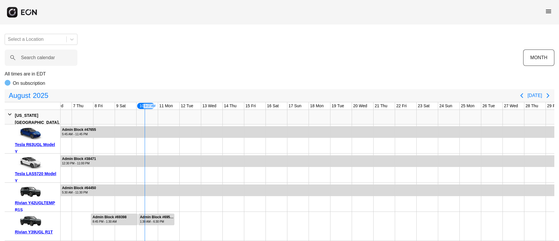
click at [548, 12] on span "menu" at bounding box center [548, 11] width 7 height 7
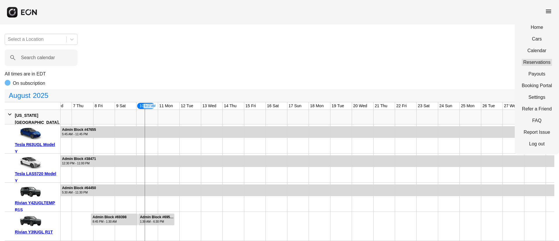
click at [534, 59] on link "Reservations" at bounding box center [537, 62] width 30 height 7
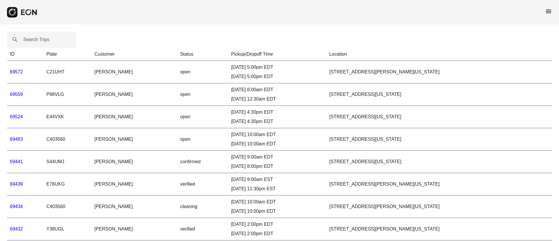
click at [40, 39] on label "Search Trips" at bounding box center [36, 39] width 26 height 7
click at [40, 39] on Trips "Search Trips" at bounding box center [41, 39] width 69 height 16
paste Trips "*****"
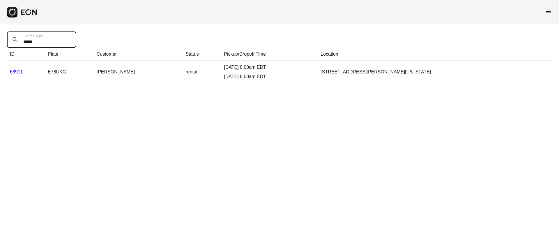
type Trips "*****"
click at [20, 70] on link "68911" at bounding box center [16, 71] width 13 height 5
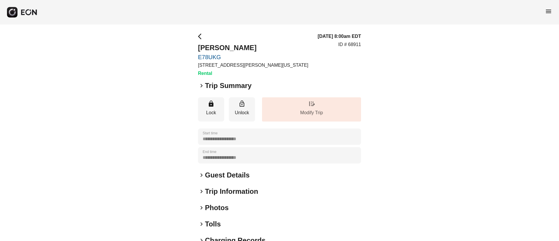
scroll to position [44, 0]
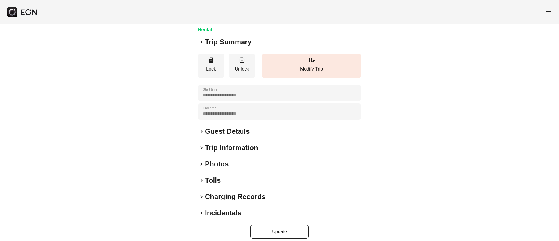
click at [238, 160] on div "keyboard_arrow_right Photos" at bounding box center [279, 163] width 163 height 9
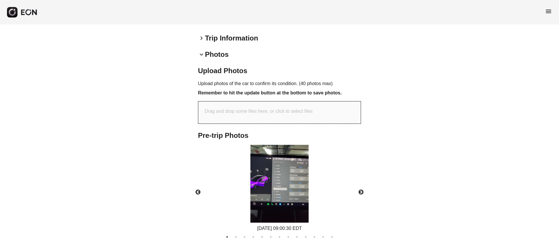
scroll to position [175, 0]
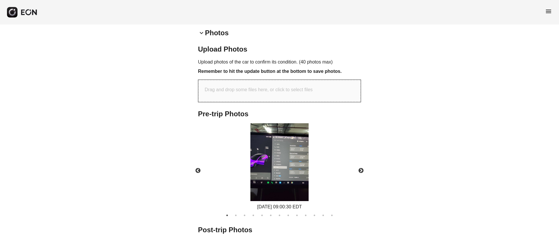
click at [295, 155] on img at bounding box center [279, 162] width 58 height 78
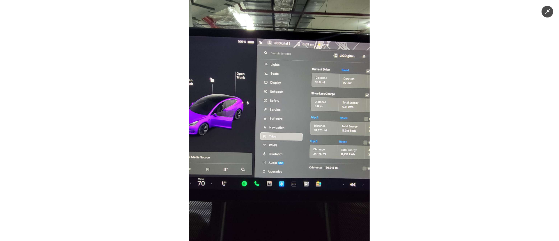
click at [295, 155] on img at bounding box center [279, 120] width 180 height 241
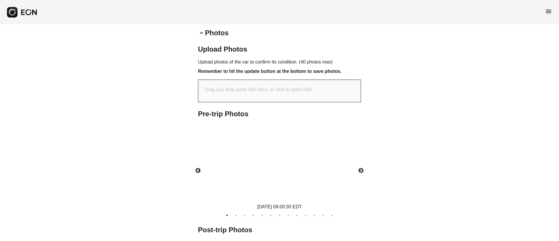
click at [295, 155] on img at bounding box center [279, 162] width 58 height 78
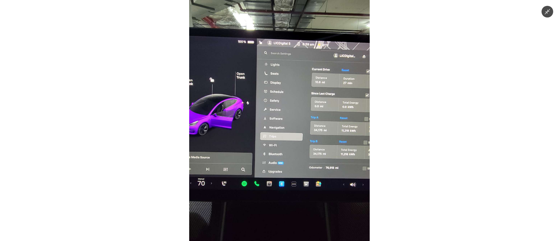
click at [345, 181] on img at bounding box center [279, 120] width 180 height 241
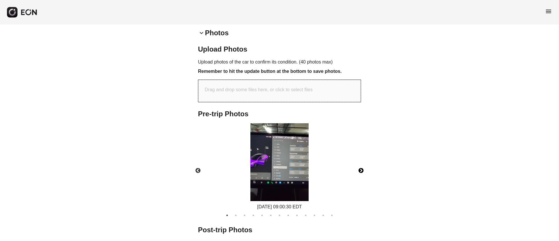
click at [361, 171] on button "Next" at bounding box center [361, 170] width 20 height 20
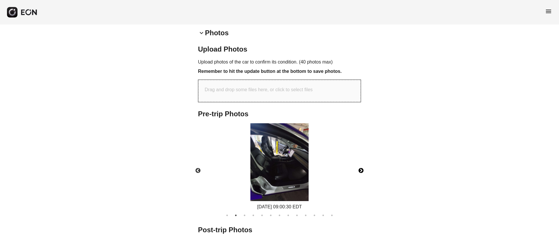
click at [295, 163] on img at bounding box center [279, 162] width 58 height 78
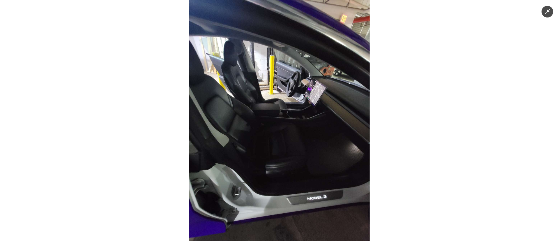
click at [315, 151] on img at bounding box center [279, 120] width 180 height 241
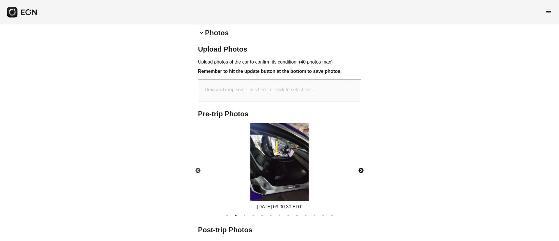
click at [362, 172] on button "Next" at bounding box center [361, 170] width 20 height 20
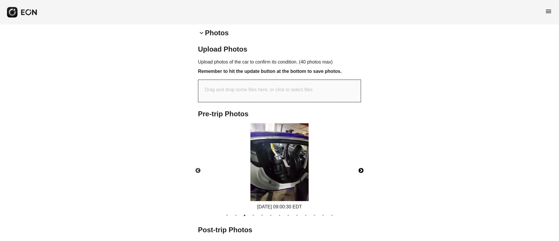
click at [362, 172] on button "Next" at bounding box center [361, 170] width 20 height 20
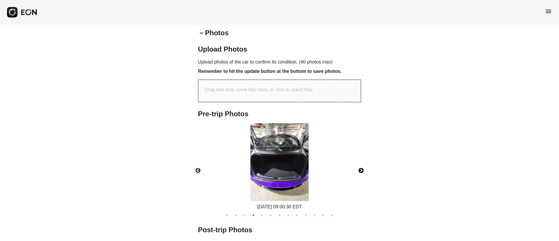
click at [265, 177] on img at bounding box center [279, 162] width 58 height 78
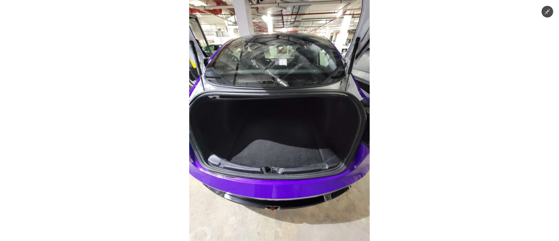
click at [299, 170] on img at bounding box center [279, 120] width 180 height 241
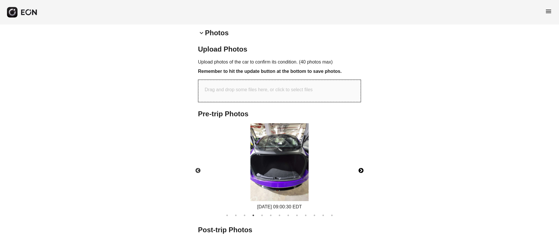
click at [359, 170] on button "Next" at bounding box center [361, 170] width 20 height 20
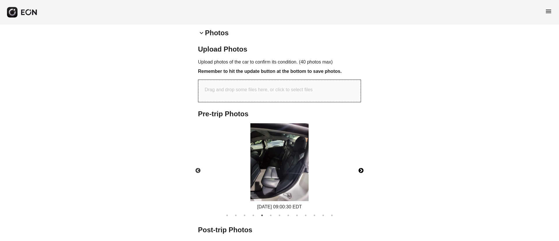
click at [359, 170] on button "Next" at bounding box center [361, 170] width 20 height 20
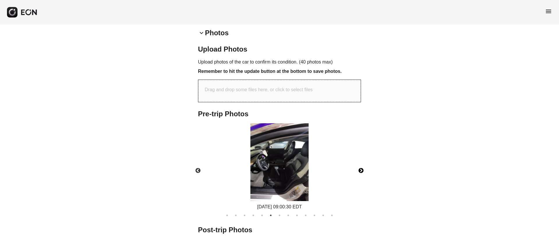
click at [278, 171] on img at bounding box center [279, 162] width 58 height 78
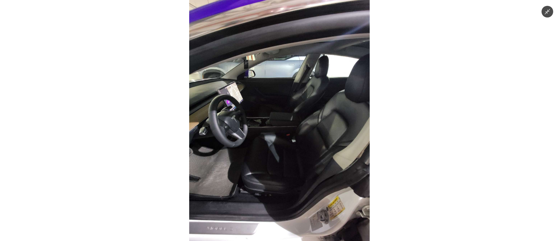
click at [278, 171] on img at bounding box center [279, 120] width 180 height 241
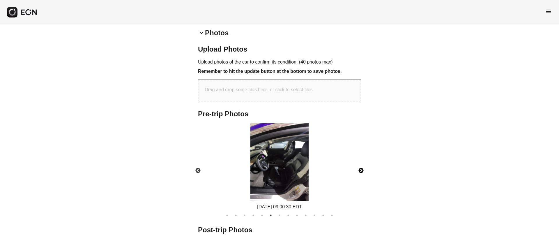
click at [362, 169] on button "Next" at bounding box center [361, 170] width 20 height 20
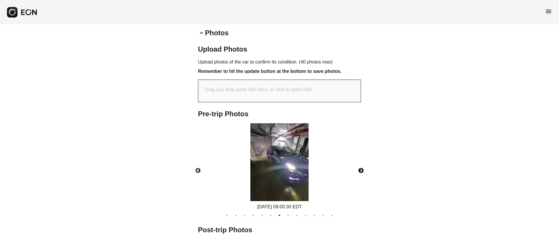
click at [292, 177] on img at bounding box center [279, 162] width 58 height 78
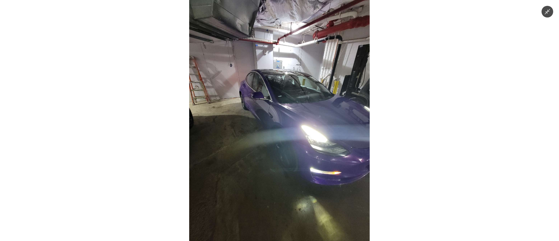
click at [292, 177] on img at bounding box center [279, 120] width 180 height 241
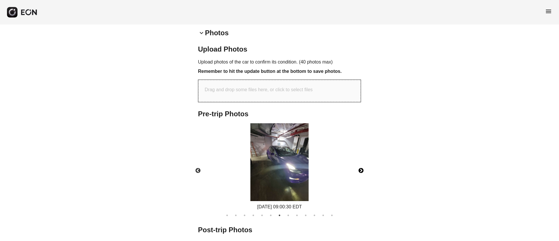
click at [292, 177] on img at bounding box center [279, 162] width 58 height 78
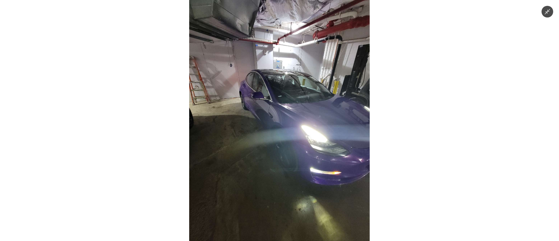
click at [292, 177] on img at bounding box center [279, 120] width 180 height 241
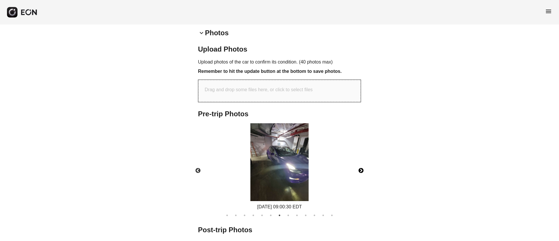
click at [361, 171] on button "Next" at bounding box center [361, 170] width 20 height 20
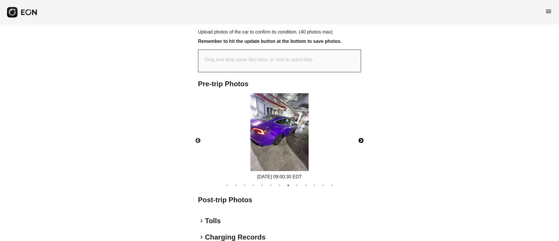
scroll to position [218, 0]
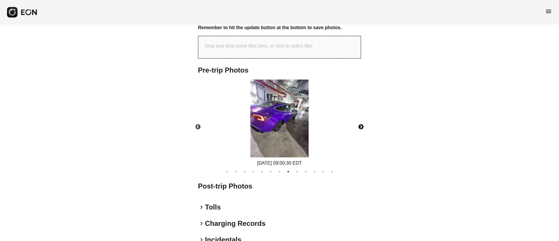
click at [281, 128] on img at bounding box center [279, 118] width 58 height 78
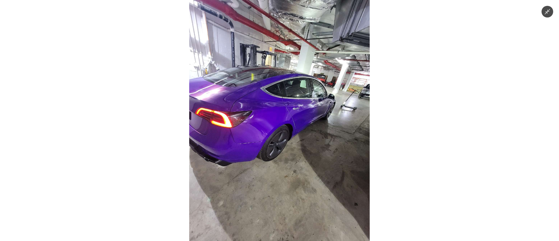
click at [281, 144] on img at bounding box center [279, 120] width 180 height 241
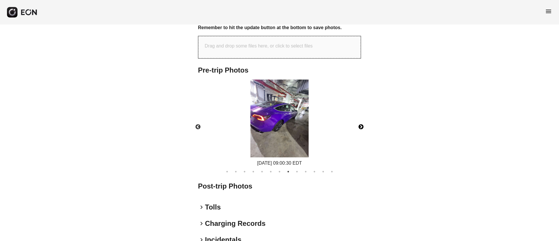
click at [362, 129] on button "Next" at bounding box center [361, 127] width 20 height 20
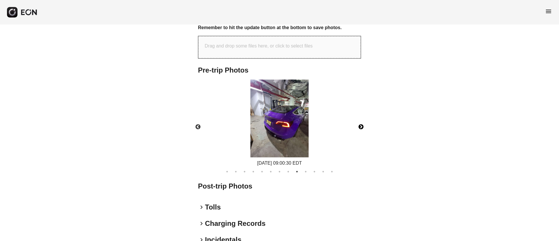
click at [290, 126] on img at bounding box center [279, 118] width 58 height 78
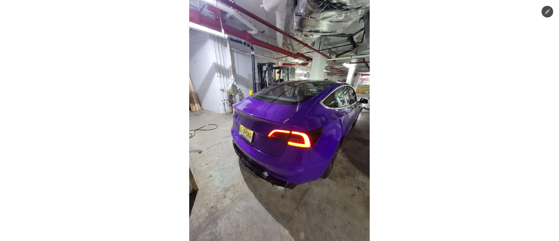
click at [304, 164] on img at bounding box center [279, 120] width 180 height 241
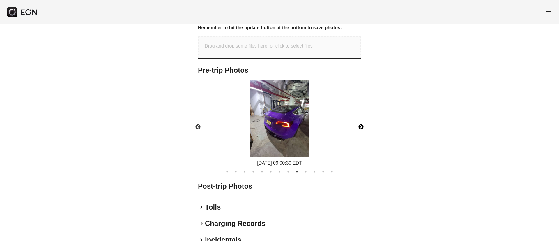
click at [359, 128] on button "Next" at bounding box center [361, 127] width 20 height 20
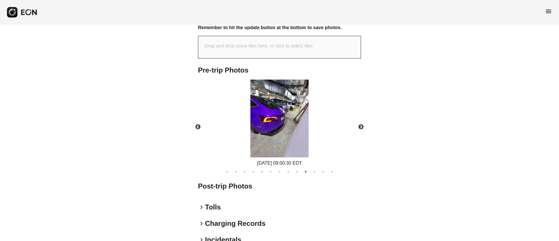
click at [244, 116] on div "08/10/2025 09:00:30 EDT" at bounding box center [279, 122] width 173 height 87
click at [272, 120] on img at bounding box center [279, 118] width 58 height 78
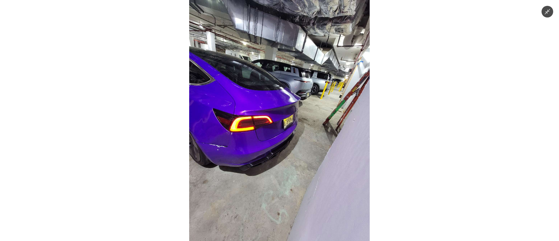
click at [304, 85] on img at bounding box center [279, 120] width 180 height 241
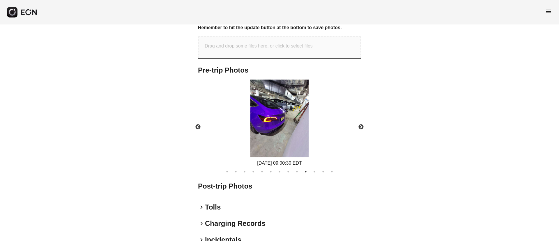
click at [304, 85] on img at bounding box center [279, 118] width 58 height 78
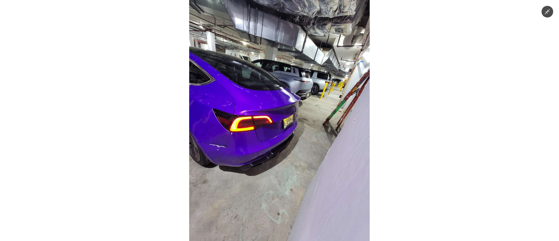
click at [304, 85] on img at bounding box center [279, 120] width 180 height 241
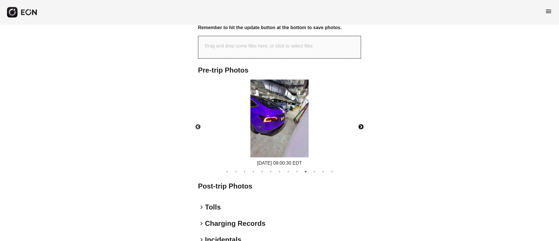
click at [361, 125] on button "Next" at bounding box center [361, 127] width 20 height 20
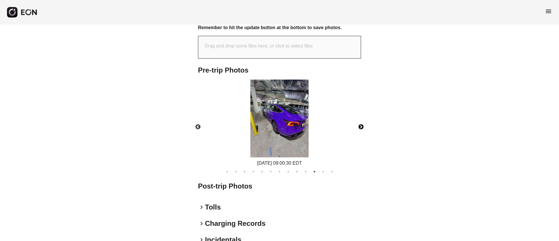
click at [281, 128] on img at bounding box center [279, 118] width 58 height 78
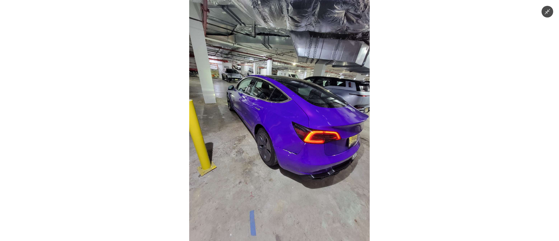
click at [281, 128] on img at bounding box center [279, 120] width 180 height 241
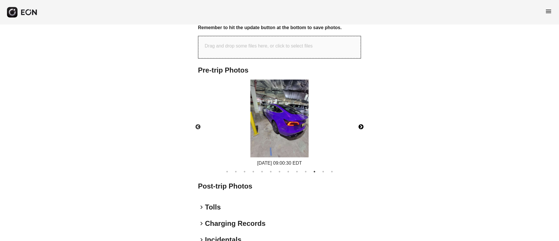
click at [363, 125] on button "Next" at bounding box center [361, 127] width 20 height 20
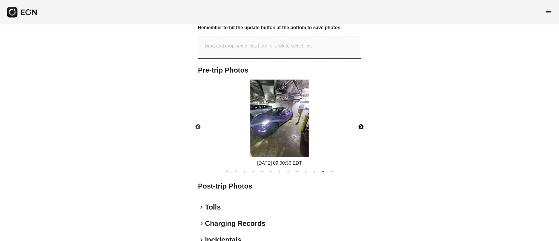
click at [293, 130] on img at bounding box center [279, 118] width 58 height 78
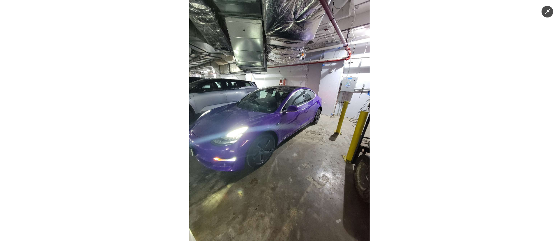
click at [293, 130] on img at bounding box center [279, 120] width 180 height 241
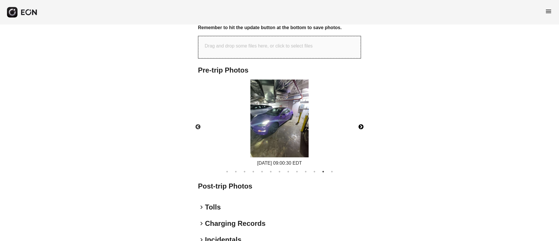
click at [359, 126] on button "Next" at bounding box center [361, 127] width 20 height 20
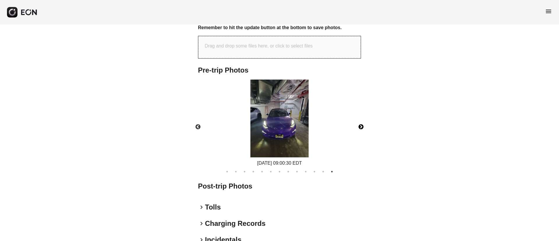
click at [271, 134] on img at bounding box center [279, 118] width 58 height 78
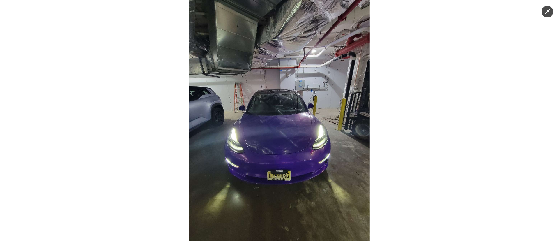
click at [271, 134] on img at bounding box center [279, 120] width 180 height 241
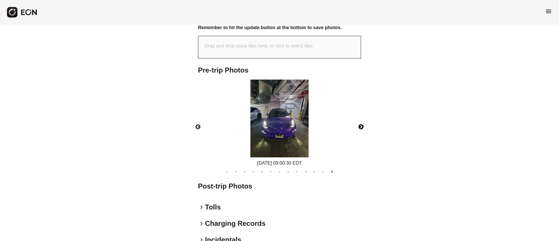
click at [364, 128] on button "Next" at bounding box center [361, 127] width 20 height 20
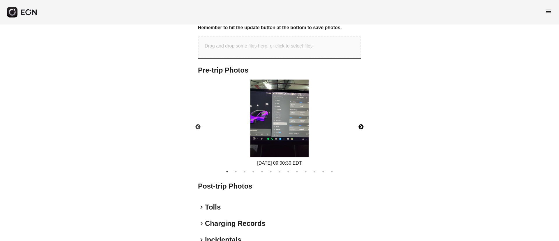
click at [359, 127] on button "Next" at bounding box center [361, 127] width 20 height 20
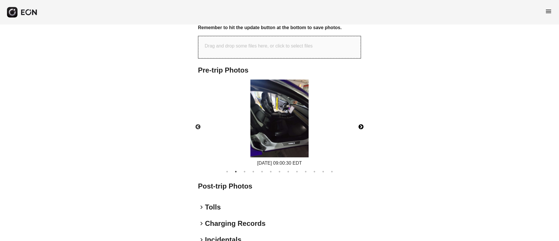
click at [359, 127] on button "Next" at bounding box center [361, 127] width 20 height 20
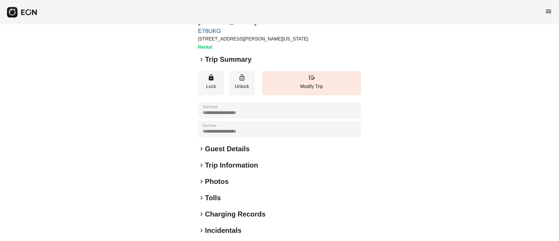
scroll to position [50, 0]
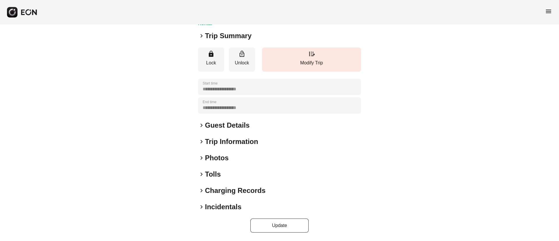
click at [262, 162] on div "**********" at bounding box center [279, 107] width 163 height 249
click at [276, 156] on div "keyboard_arrow_right Photos" at bounding box center [279, 157] width 163 height 9
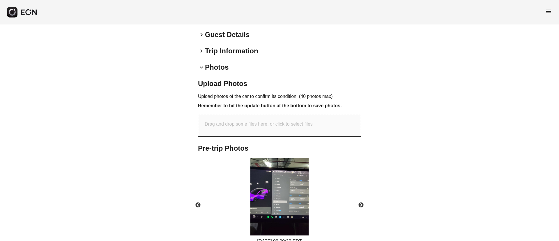
scroll to position [173, 0]
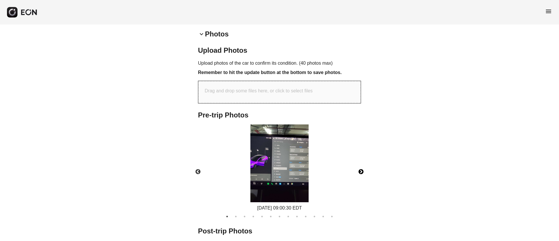
click at [363, 170] on button "Next" at bounding box center [361, 172] width 20 height 20
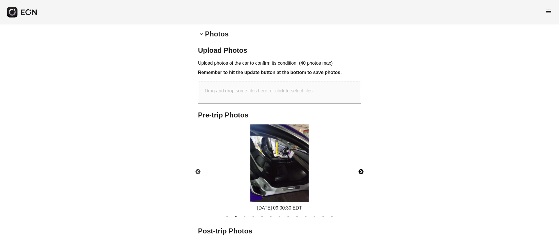
click at [363, 170] on button "Next" at bounding box center [361, 172] width 20 height 20
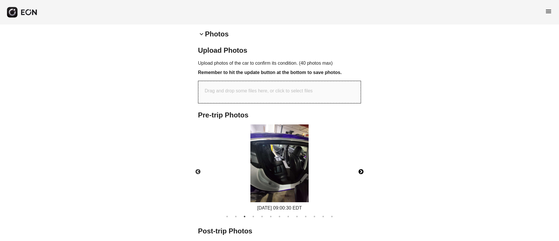
click at [363, 170] on button "Next" at bounding box center [361, 172] width 20 height 20
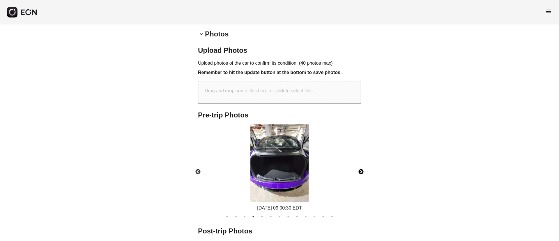
click at [363, 170] on button "Next" at bounding box center [361, 172] width 20 height 20
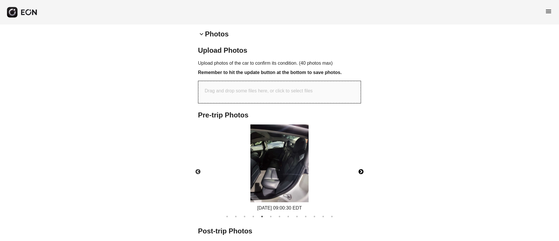
click at [363, 170] on button "Next" at bounding box center [361, 172] width 20 height 20
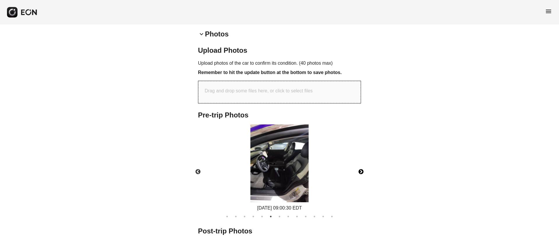
click at [363, 170] on button "Next" at bounding box center [361, 172] width 20 height 20
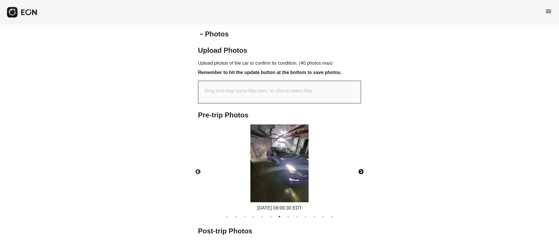
click at [363, 170] on button "Next" at bounding box center [361, 172] width 20 height 20
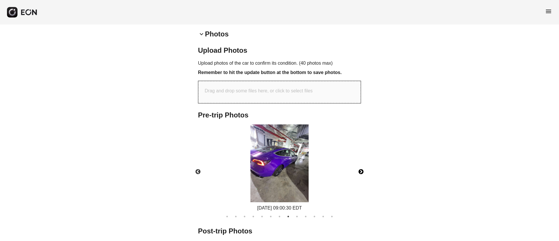
click at [363, 170] on button "Next" at bounding box center [361, 172] width 20 height 20
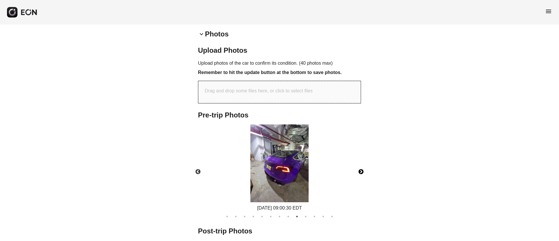
click at [363, 170] on button "Next" at bounding box center [361, 172] width 20 height 20
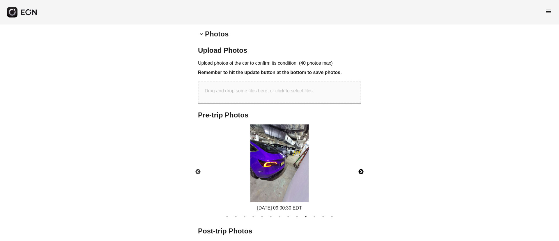
click at [363, 170] on button "Next" at bounding box center [361, 172] width 20 height 20
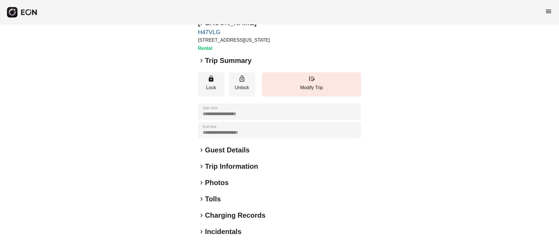
scroll to position [44, 0]
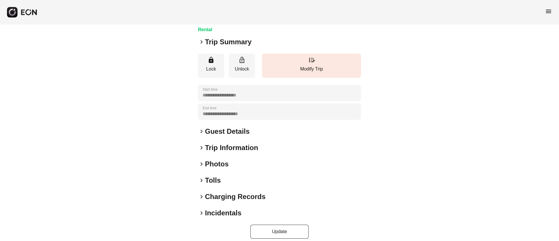
click at [241, 164] on div "keyboard_arrow_right Photos" at bounding box center [279, 163] width 163 height 9
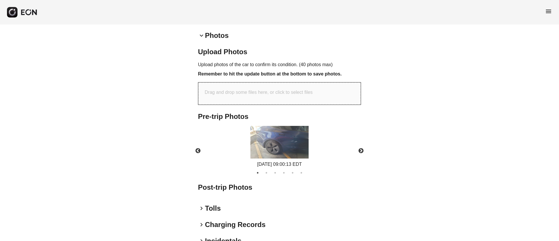
scroll to position [173, 0]
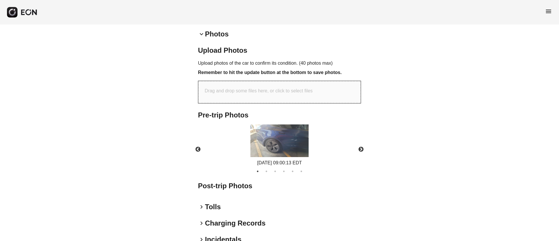
click at [295, 144] on img at bounding box center [279, 140] width 58 height 33
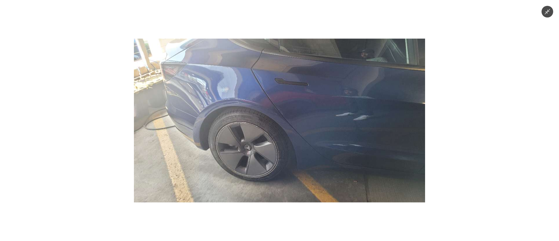
click at [295, 144] on img at bounding box center [279, 121] width 291 height 164
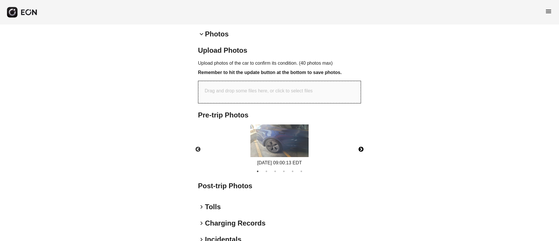
click at [361, 146] on button "Next" at bounding box center [361, 149] width 20 height 20
click at [306, 147] on img at bounding box center [279, 140] width 58 height 33
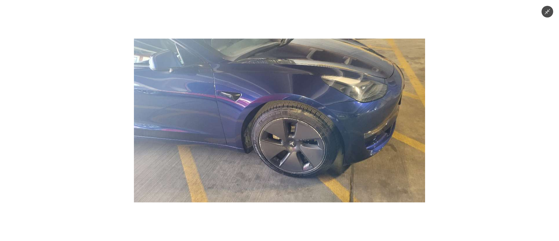
click at [306, 147] on img at bounding box center [279, 121] width 291 height 164
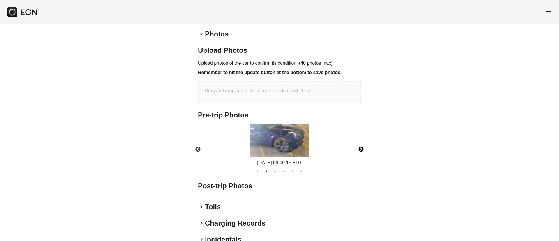
click at [361, 148] on button "Next" at bounding box center [361, 149] width 20 height 20
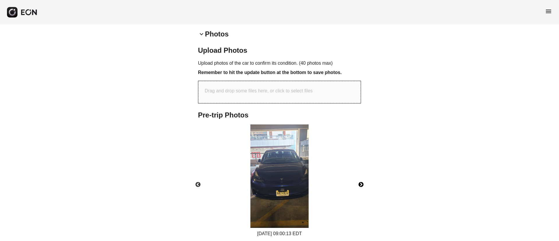
click at [296, 178] on img at bounding box center [279, 175] width 58 height 103
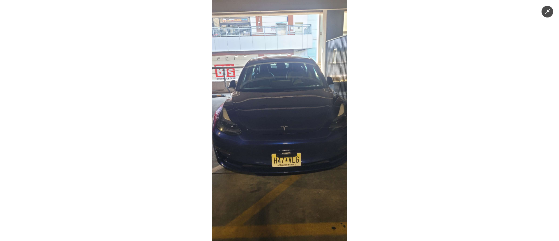
click at [302, 176] on img at bounding box center [279, 120] width 135 height 241
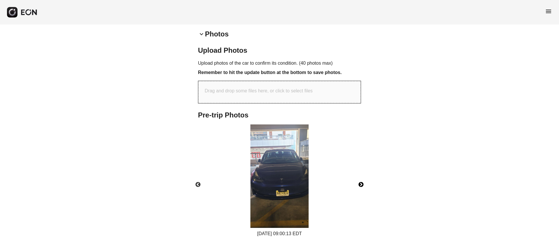
click at [361, 185] on button "Next" at bounding box center [361, 184] width 20 height 20
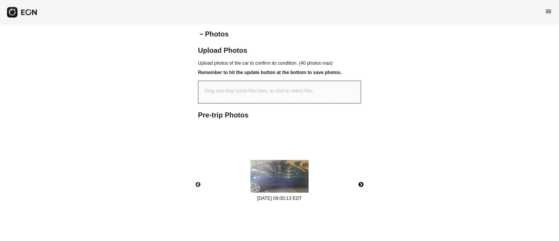
scroll to position [217, 0]
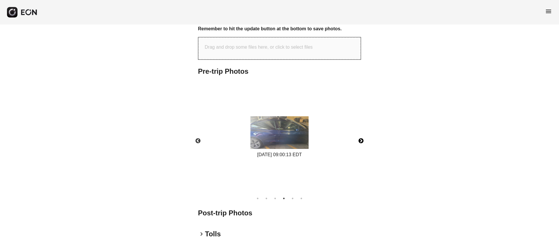
click at [302, 139] on img at bounding box center [279, 132] width 58 height 33
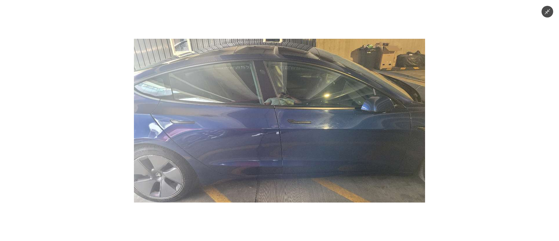
click at [304, 141] on img at bounding box center [279, 121] width 291 height 164
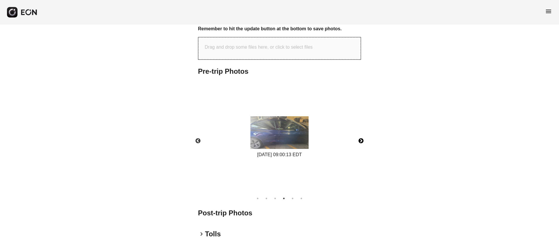
click at [360, 140] on button "Next" at bounding box center [361, 141] width 20 height 20
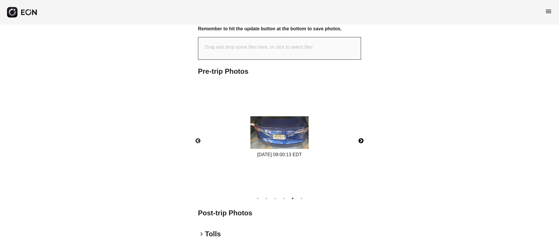
click at [302, 135] on img at bounding box center [279, 132] width 58 height 33
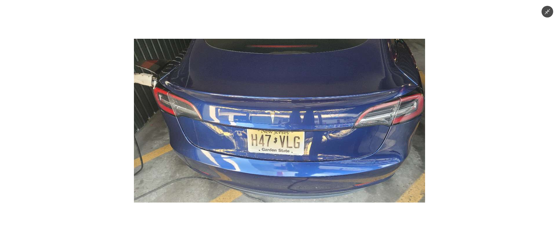
click at [302, 135] on img at bounding box center [279, 121] width 291 height 164
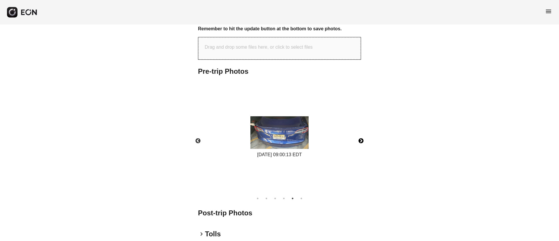
click at [357, 138] on button "Next" at bounding box center [361, 141] width 20 height 20
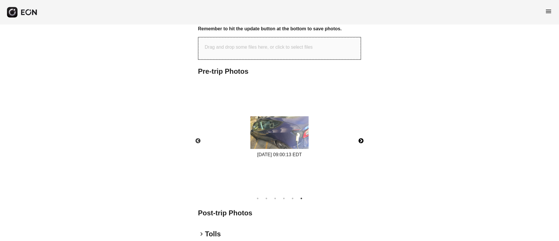
click at [296, 142] on img at bounding box center [279, 132] width 58 height 33
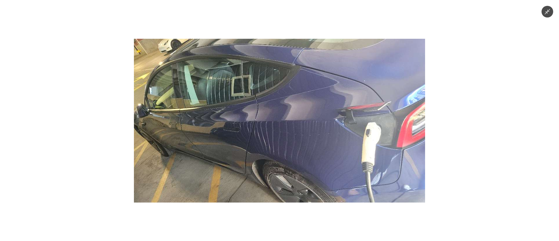
click at [296, 164] on img at bounding box center [279, 121] width 291 height 164
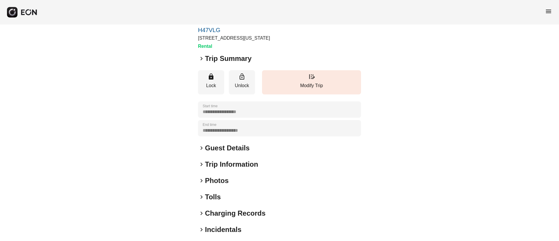
scroll to position [50, 0]
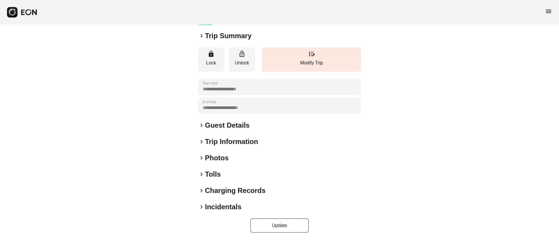
click at [260, 160] on div "keyboard_arrow_right Photos" at bounding box center [279, 157] width 163 height 9
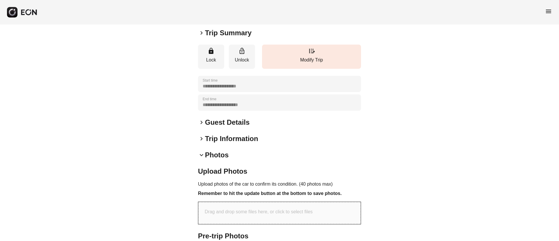
scroll to position [173, 0]
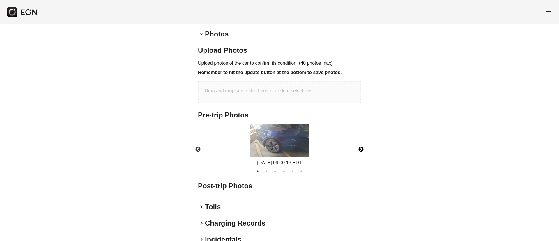
click at [362, 149] on button "Next" at bounding box center [361, 149] width 20 height 20
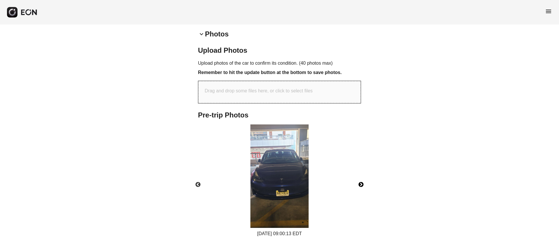
click at [362, 182] on button "Next" at bounding box center [361, 184] width 20 height 20
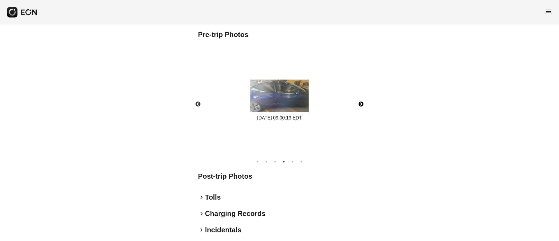
scroll to position [261, 0]
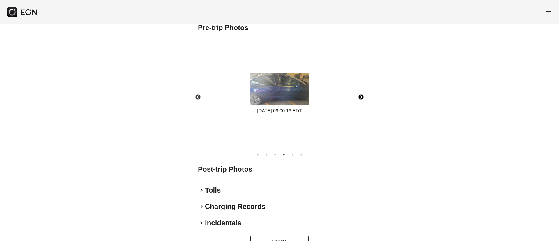
click at [360, 99] on button "Next" at bounding box center [361, 97] width 20 height 20
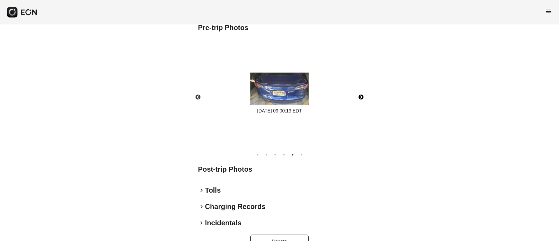
click at [360, 99] on button "Next" at bounding box center [361, 97] width 20 height 20
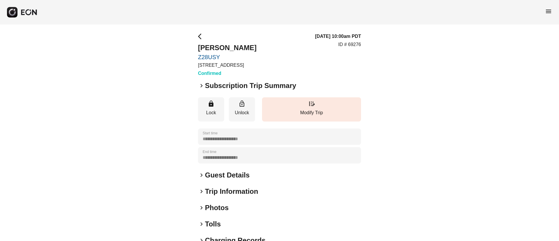
click at [546, 11] on span "menu" at bounding box center [548, 11] width 7 height 7
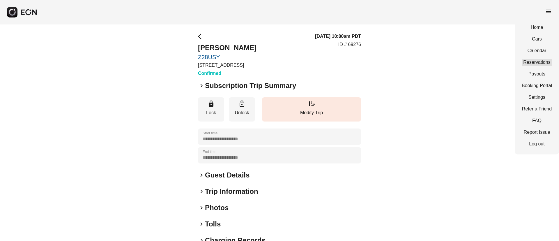
click at [531, 59] on link "Reservations" at bounding box center [537, 62] width 30 height 7
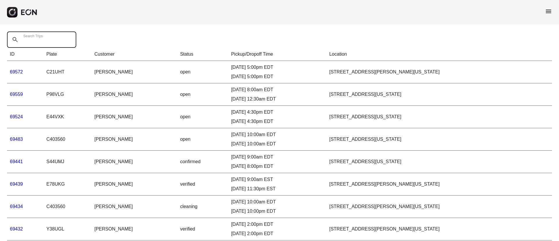
click at [55, 41] on Trips "Search Trips" at bounding box center [41, 39] width 69 height 16
paste Trips "******"
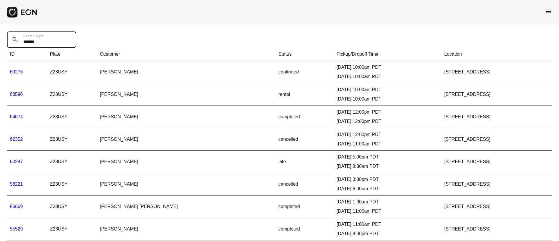
drag, startPoint x: 17, startPoint y: 52, endPoint x: 10, endPoint y: 53, distance: 7.6
paste Trips "text"
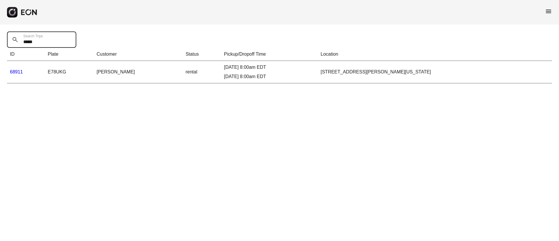
type Trips "*****"
click at [16, 70] on link "68911" at bounding box center [16, 71] width 13 height 5
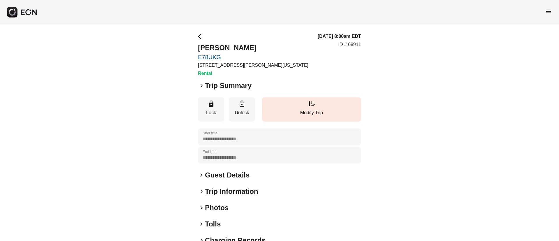
scroll to position [44, 0]
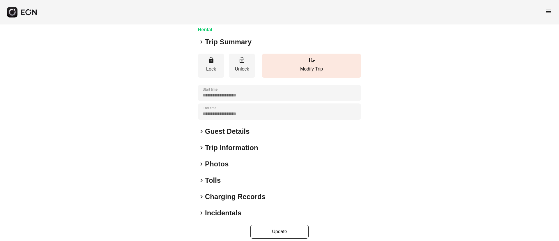
click at [238, 164] on div "keyboard_arrow_right Photos" at bounding box center [279, 163] width 163 height 9
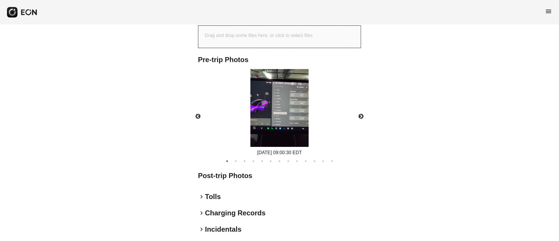
scroll to position [251, 0]
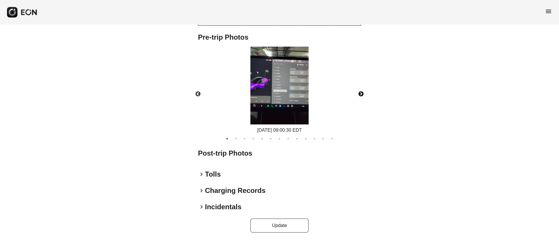
click at [361, 96] on button "Next" at bounding box center [361, 94] width 20 height 20
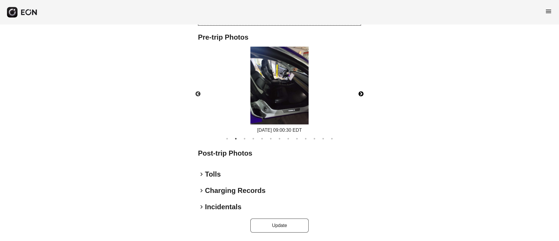
click at [361, 96] on button "Next" at bounding box center [361, 94] width 20 height 20
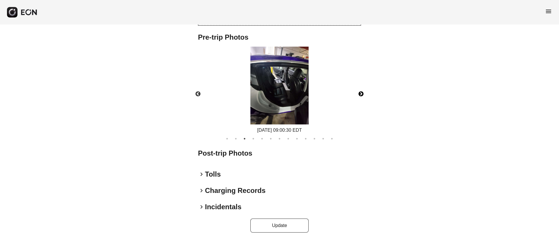
click at [361, 96] on button "Next" at bounding box center [361, 94] width 20 height 20
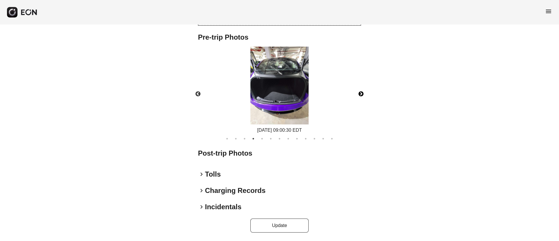
click at [361, 96] on button "Next" at bounding box center [361, 94] width 20 height 20
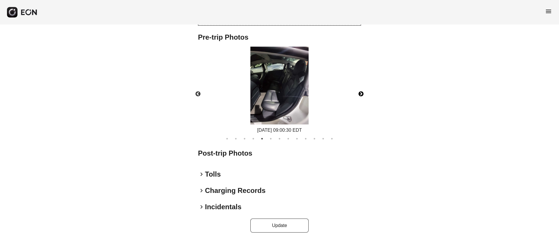
click at [361, 96] on button "Next" at bounding box center [361, 94] width 20 height 20
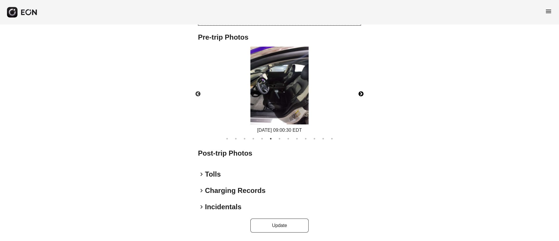
click at [361, 96] on button "Next" at bounding box center [361, 94] width 20 height 20
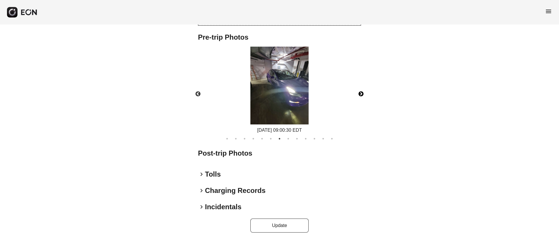
click at [361, 96] on button "Next" at bounding box center [361, 94] width 20 height 20
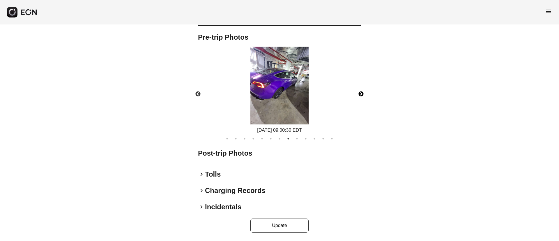
click at [361, 96] on button "Next" at bounding box center [361, 94] width 20 height 20
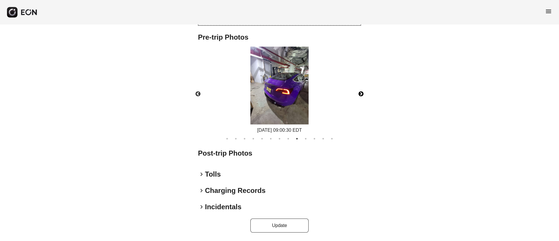
click at [361, 96] on button "Next" at bounding box center [361, 94] width 20 height 20
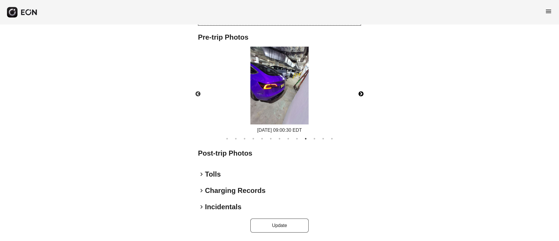
click at [361, 96] on button "Next" at bounding box center [361, 94] width 20 height 20
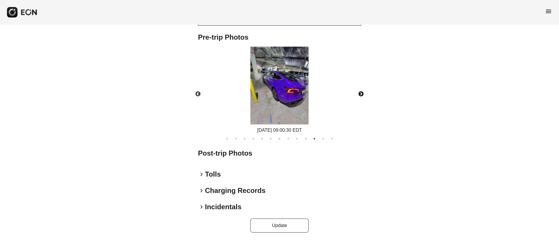
click at [361, 96] on button "Next" at bounding box center [361, 94] width 20 height 20
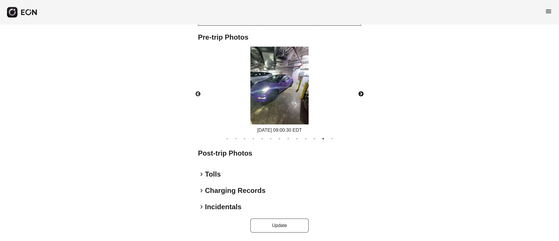
click at [361, 96] on button "Next" at bounding box center [361, 94] width 20 height 20
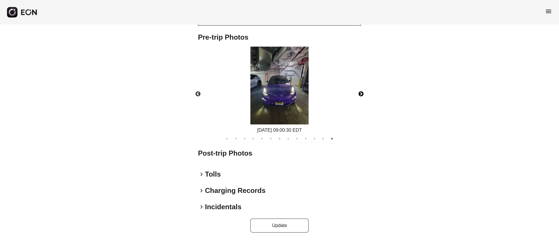
click at [295, 98] on img at bounding box center [279, 86] width 58 height 78
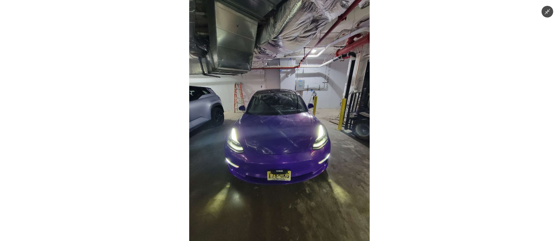
click at [291, 117] on img at bounding box center [279, 120] width 180 height 241
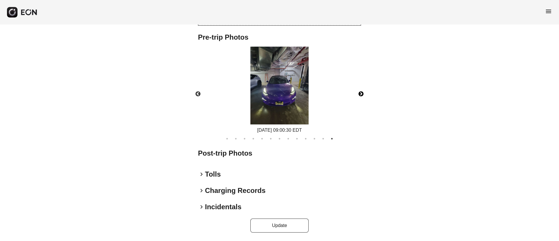
click at [359, 90] on button "Next" at bounding box center [361, 94] width 20 height 20
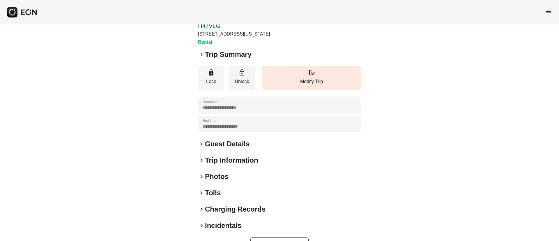
scroll to position [44, 0]
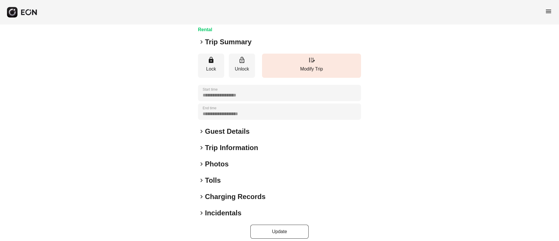
click at [263, 169] on div "**********" at bounding box center [279, 113] width 163 height 249
click at [246, 163] on div "keyboard_arrow_right Photos" at bounding box center [279, 163] width 163 height 9
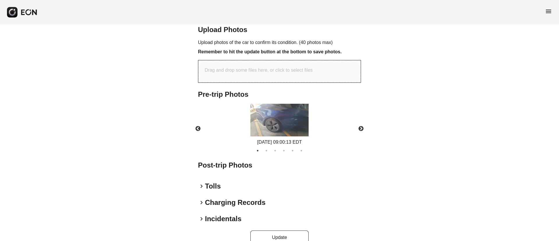
scroll to position [206, 0]
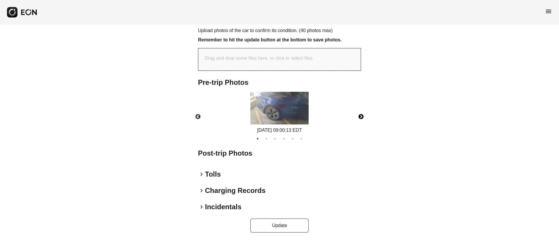
click at [362, 115] on button "Next" at bounding box center [361, 117] width 20 height 20
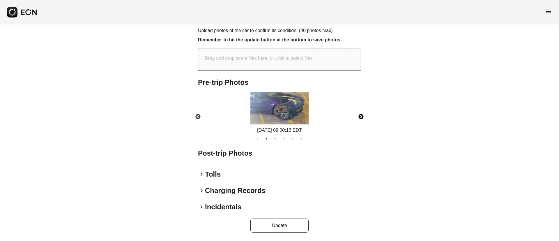
click at [360, 116] on button "Next" at bounding box center [361, 117] width 20 height 20
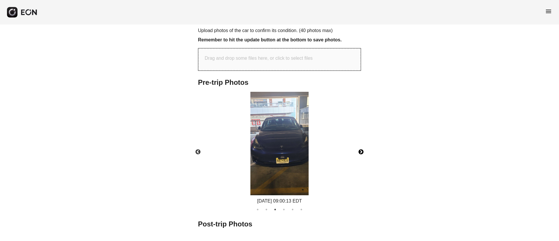
click at [360, 116] on div "[DATE] 09:00:13 EDT" at bounding box center [279, 148] width 173 height 113
click at [359, 149] on button "Next" at bounding box center [361, 152] width 20 height 20
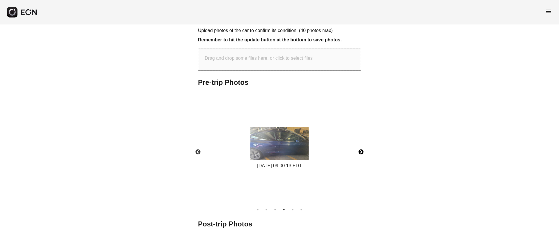
click at [359, 149] on button "Next" at bounding box center [361, 152] width 20 height 20
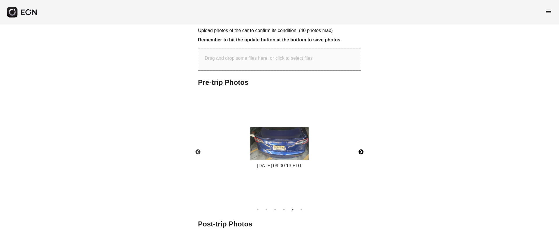
click at [359, 149] on button "Next" at bounding box center [361, 152] width 20 height 20
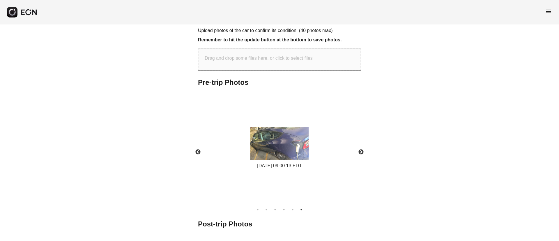
click at [283, 63] on div "Drag and drop some files here, or click to select files" at bounding box center [279, 59] width 162 height 22
type input "**********"
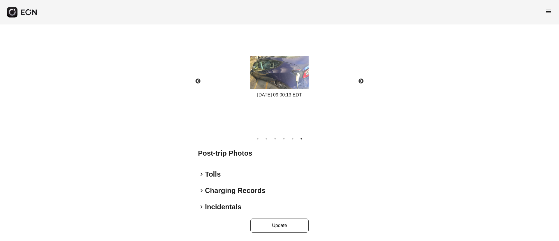
scroll to position [448, 0]
click at [280, 225] on button "Update" at bounding box center [279, 225] width 58 height 14
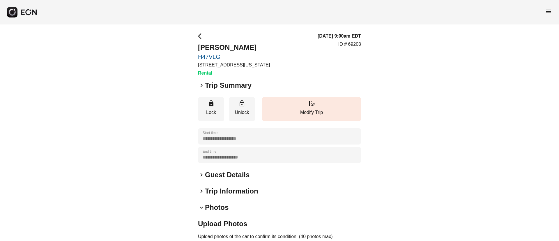
scroll to position [0, 0]
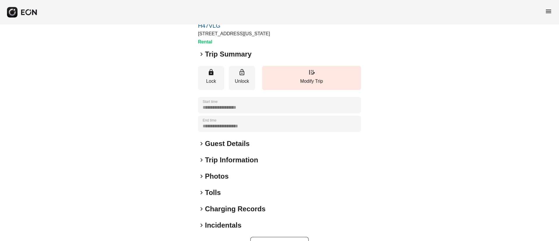
scroll to position [50, 0]
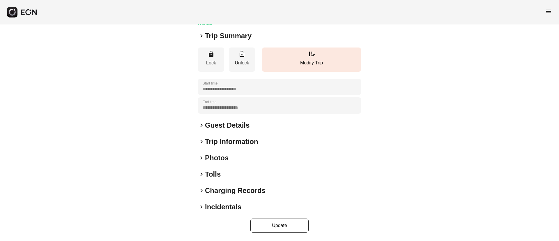
click at [268, 157] on div "keyboard_arrow_right Photos" at bounding box center [279, 157] width 163 height 9
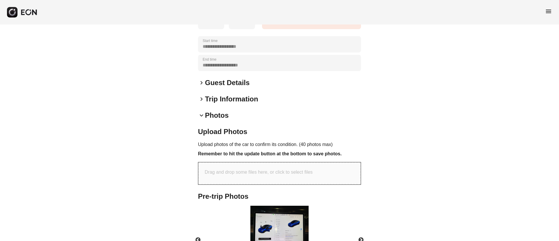
scroll to position [181, 0]
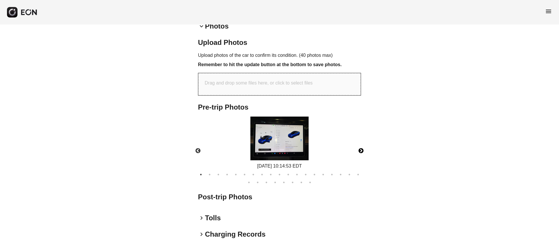
click at [360, 151] on button "Next" at bounding box center [361, 151] width 20 height 20
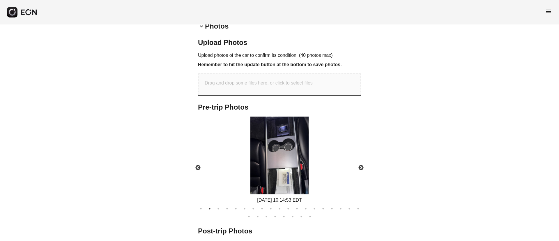
click at [311, 155] on div "08/10/2025 10:14:53 EDT" at bounding box center [279, 159] width 64 height 87
click at [292, 154] on img at bounding box center [279, 155] width 58 height 78
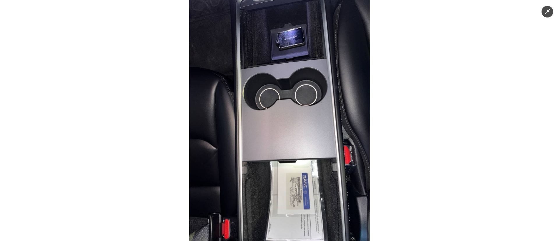
click at [292, 141] on img at bounding box center [279, 120] width 180 height 241
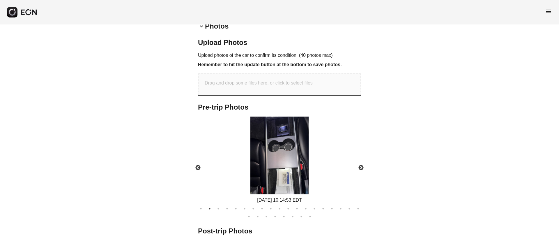
click at [283, 135] on img at bounding box center [279, 155] width 58 height 78
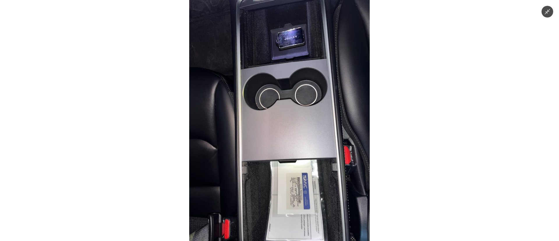
click at [283, 135] on img at bounding box center [279, 120] width 180 height 241
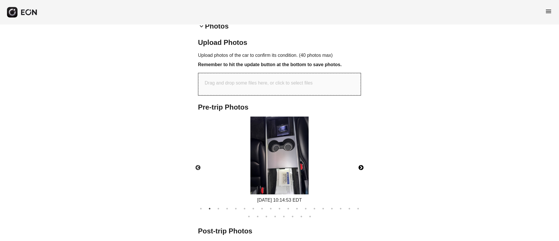
click at [360, 166] on button "Next" at bounding box center [361, 167] width 20 height 20
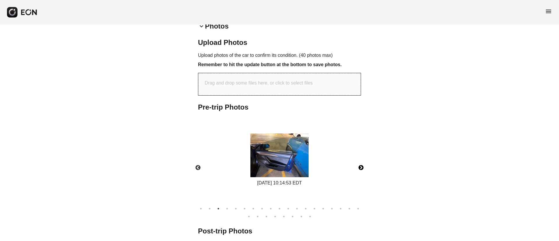
click at [360, 166] on button "Next" at bounding box center [361, 167] width 20 height 20
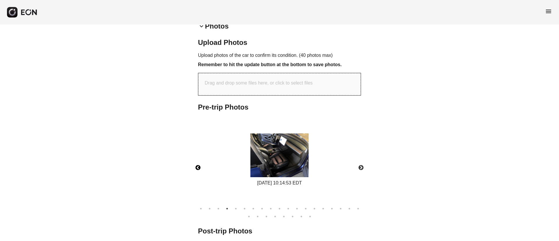
click at [197, 167] on button "Previous" at bounding box center [198, 167] width 20 height 20
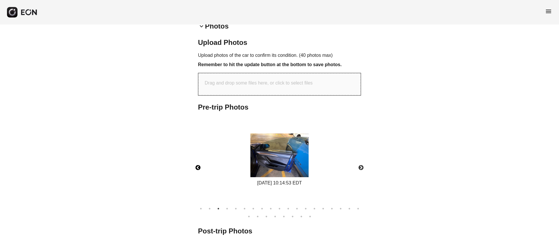
click at [297, 166] on img at bounding box center [279, 155] width 58 height 44
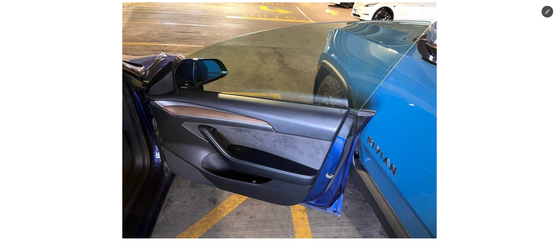
click at [300, 178] on img at bounding box center [279, 120] width 314 height 236
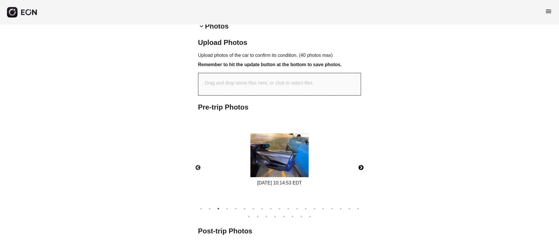
click at [360, 166] on button "Next" at bounding box center [361, 167] width 20 height 20
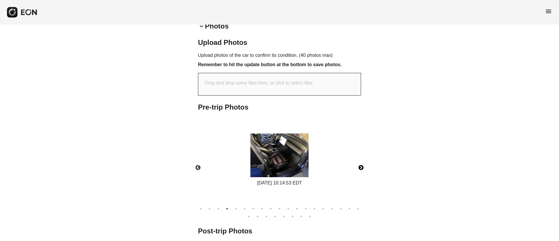
click at [360, 166] on button "Next" at bounding box center [361, 167] width 20 height 20
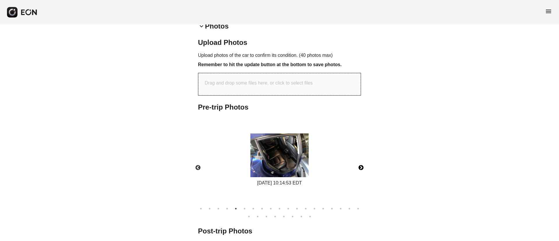
click at [360, 166] on button "Next" at bounding box center [361, 167] width 20 height 20
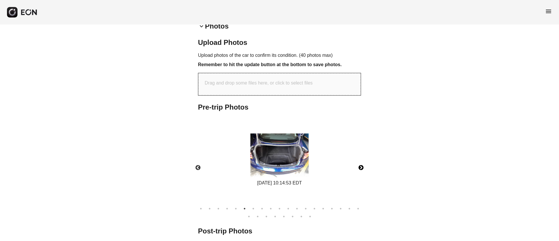
click at [360, 166] on button "Next" at bounding box center [361, 167] width 20 height 20
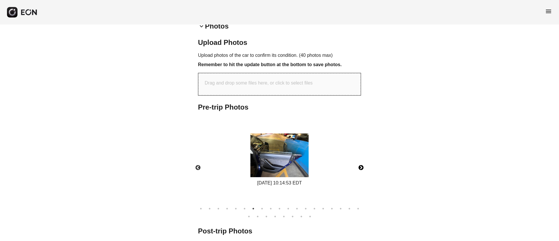
click at [360, 166] on button "Next" at bounding box center [361, 167] width 20 height 20
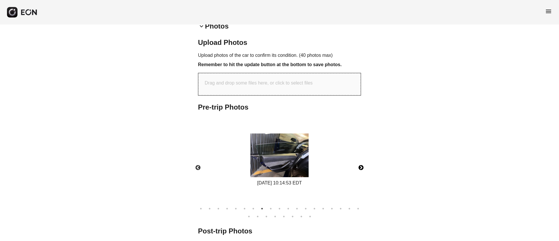
click at [360, 166] on button "Next" at bounding box center [361, 167] width 20 height 20
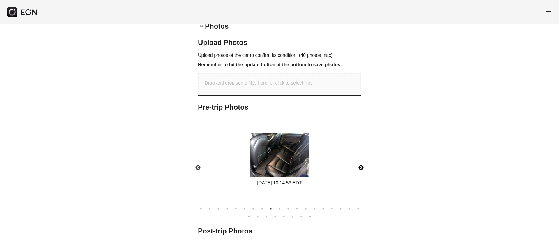
click at [360, 166] on button "Next" at bounding box center [361, 167] width 20 height 20
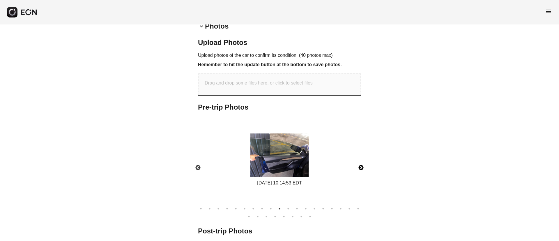
click at [360, 166] on button "Next" at bounding box center [361, 167] width 20 height 20
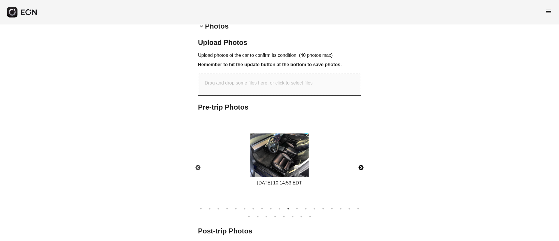
click at [360, 166] on button "Next" at bounding box center [361, 167] width 20 height 20
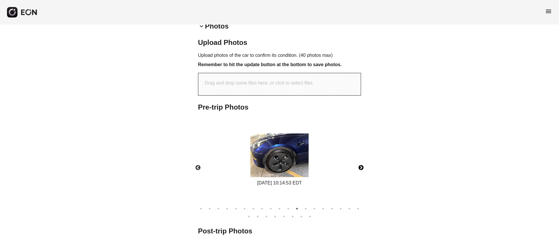
click at [301, 148] on img at bounding box center [279, 155] width 58 height 44
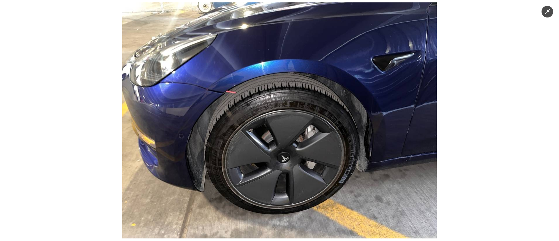
click at [304, 150] on img at bounding box center [279, 120] width 314 height 236
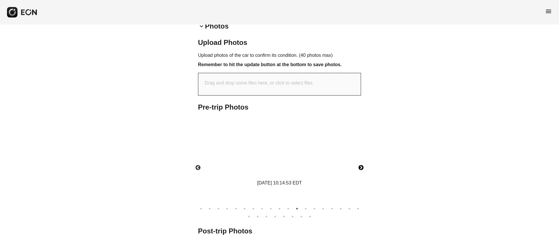
click at [304, 150] on img at bounding box center [279, 155] width 58 height 44
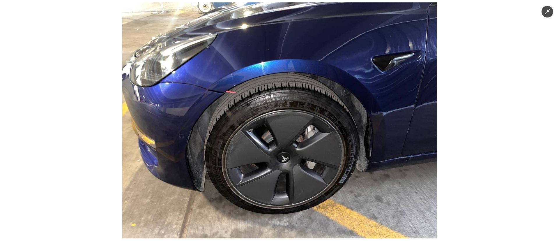
click at [304, 150] on img at bounding box center [279, 120] width 314 height 236
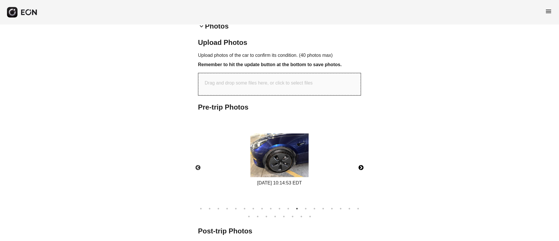
click at [361, 168] on button "Next" at bounding box center [361, 167] width 20 height 20
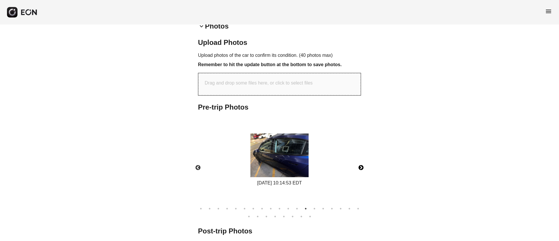
click at [297, 162] on img at bounding box center [279, 155] width 58 height 44
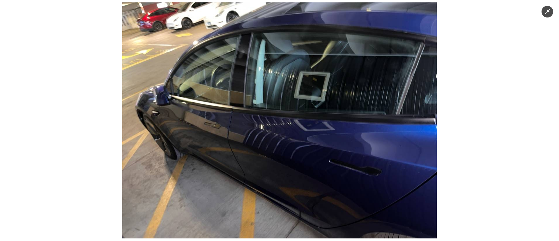
click at [297, 162] on img at bounding box center [279, 120] width 314 height 236
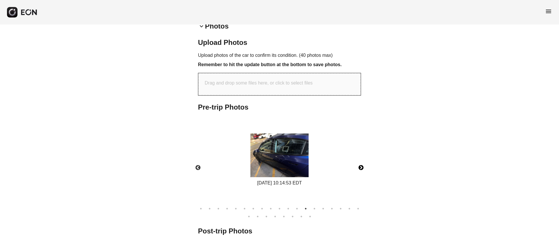
click at [359, 166] on button "Next" at bounding box center [361, 167] width 20 height 20
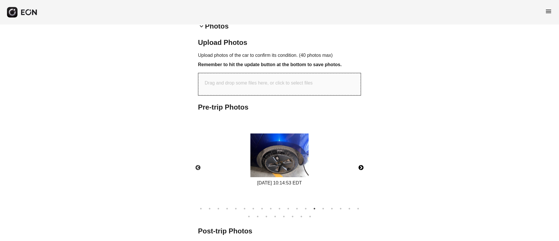
click at [299, 168] on img at bounding box center [279, 155] width 58 height 44
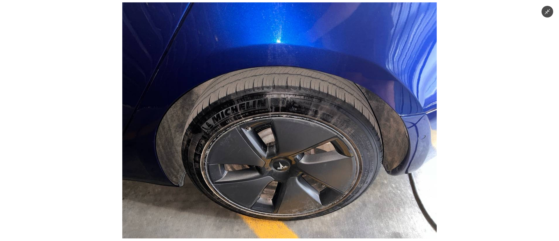
click at [299, 168] on img at bounding box center [279, 120] width 314 height 236
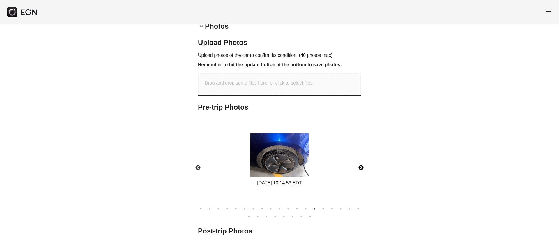
click at [360, 169] on button "Next" at bounding box center [361, 167] width 20 height 20
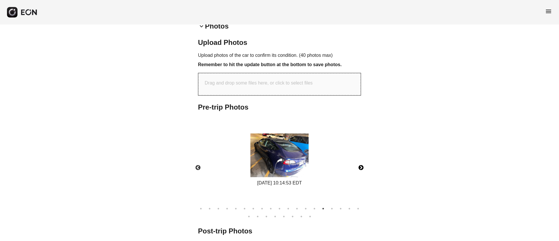
click at [307, 165] on img at bounding box center [279, 155] width 58 height 44
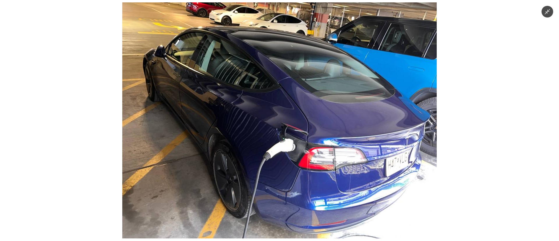
click at [307, 165] on img at bounding box center [279, 120] width 314 height 236
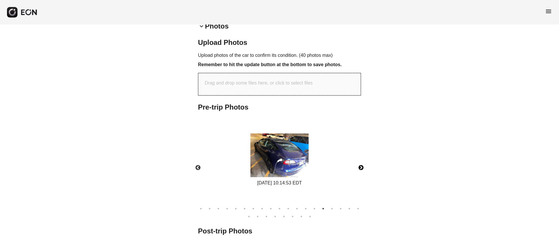
click at [359, 165] on button "Next" at bounding box center [361, 167] width 20 height 20
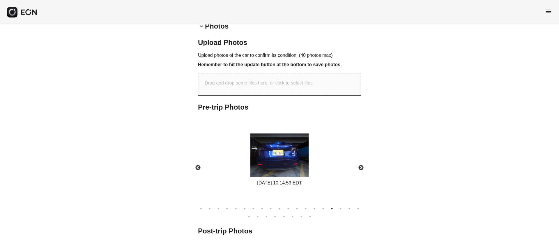
click at [311, 162] on div "08/10/2025 10:14:53 EDT" at bounding box center [279, 159] width 64 height 53
click at [306, 161] on img at bounding box center [279, 155] width 58 height 44
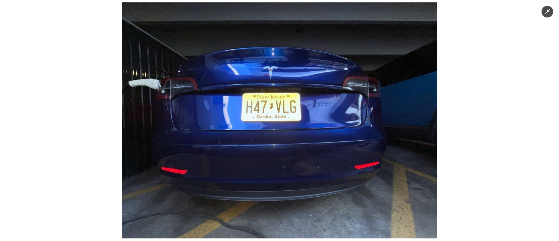
click at [306, 161] on img at bounding box center [279, 120] width 314 height 236
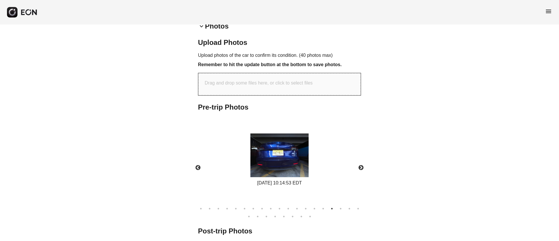
click at [283, 163] on img at bounding box center [279, 155] width 58 height 44
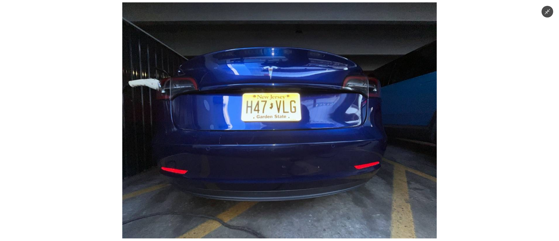
click at [283, 163] on img at bounding box center [279, 120] width 314 height 236
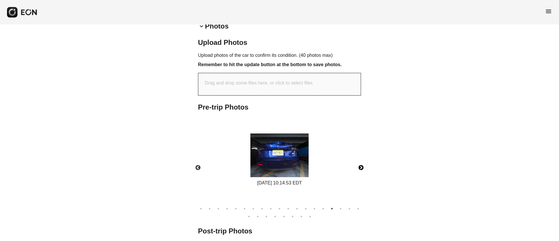
click at [360, 163] on button "Next" at bounding box center [361, 167] width 20 height 20
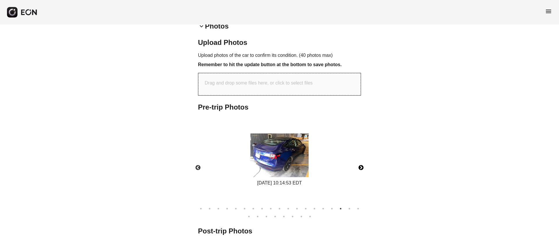
click at [360, 163] on button "Next" at bounding box center [361, 167] width 20 height 20
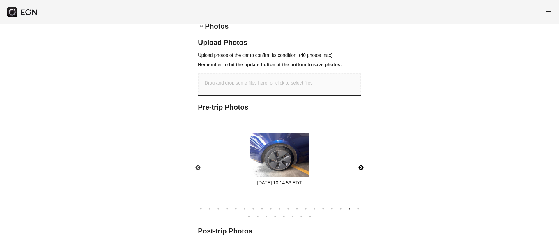
click at [282, 160] on img at bounding box center [279, 155] width 58 height 44
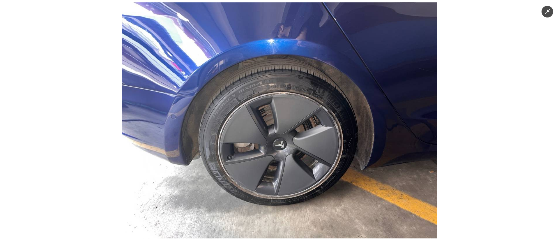
click at [282, 160] on img at bounding box center [279, 120] width 314 height 236
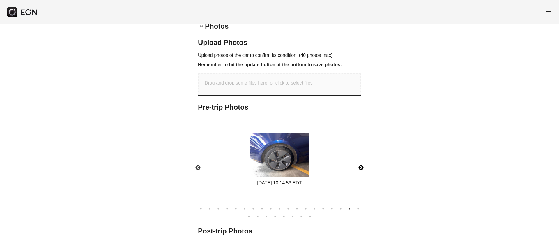
click at [363, 166] on button "Next" at bounding box center [361, 167] width 20 height 20
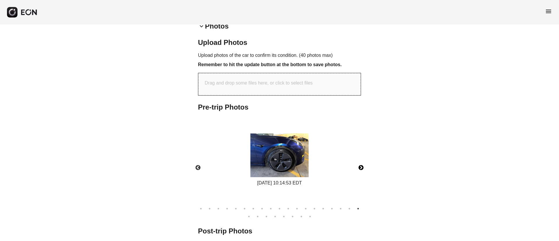
click at [306, 160] on img at bounding box center [279, 155] width 58 height 44
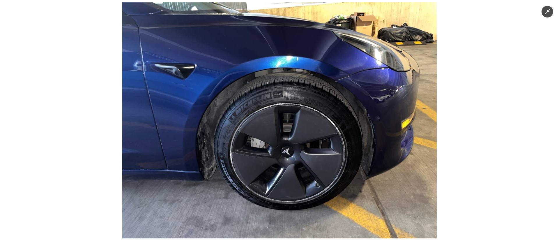
click at [306, 160] on img at bounding box center [279, 120] width 314 height 236
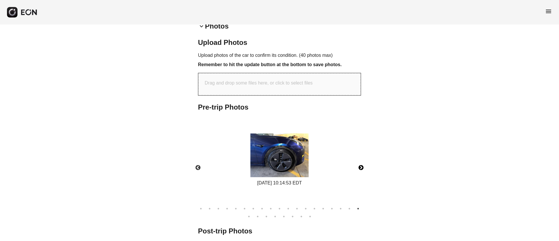
click at [359, 165] on button "Next" at bounding box center [361, 167] width 20 height 20
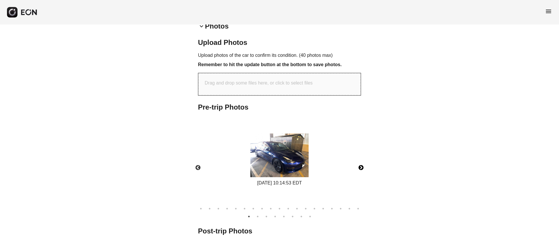
click at [297, 158] on img at bounding box center [279, 155] width 58 height 44
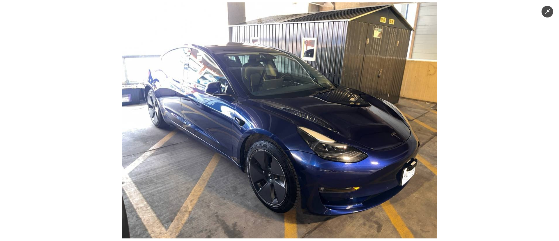
click at [390, 106] on img at bounding box center [279, 120] width 314 height 236
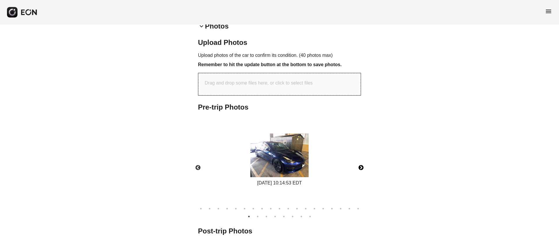
click at [295, 148] on img at bounding box center [279, 155] width 58 height 44
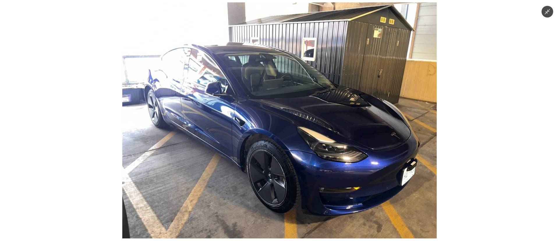
click at [295, 148] on img at bounding box center [279, 120] width 314 height 236
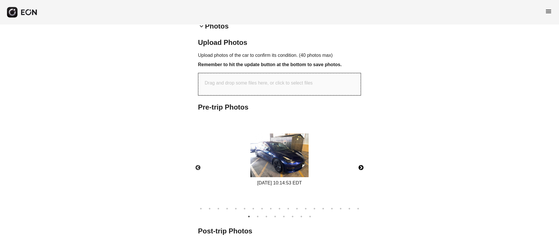
click at [361, 166] on button "Next" at bounding box center [361, 167] width 20 height 20
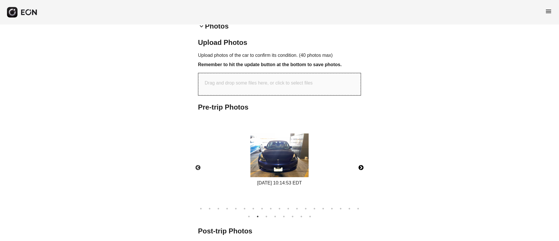
click at [361, 166] on button "Next" at bounding box center [361, 167] width 20 height 20
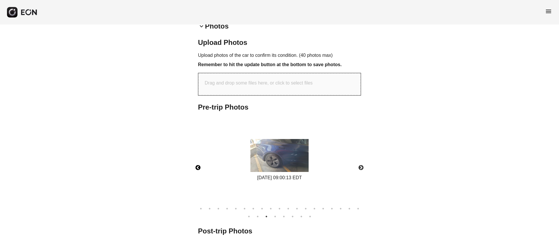
click at [199, 166] on button "Previous" at bounding box center [198, 167] width 20 height 20
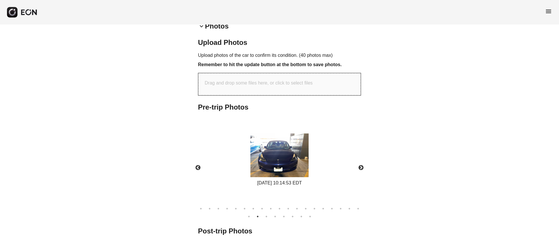
click at [311, 159] on div "08/10/2025 10:14:53 EDT" at bounding box center [279, 159] width 64 height 53
click at [307, 161] on img at bounding box center [279, 155] width 58 height 44
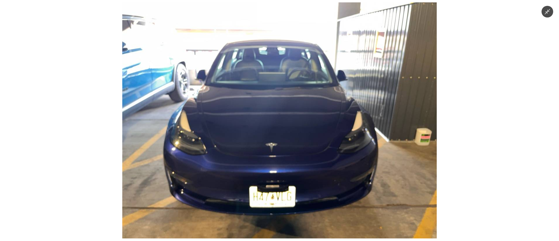
click at [324, 152] on img at bounding box center [279, 120] width 314 height 236
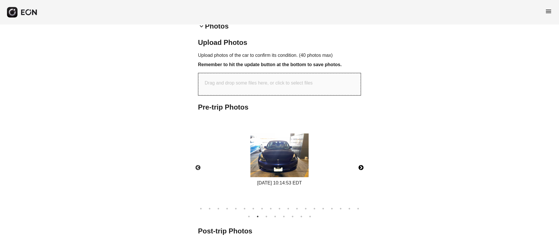
click at [360, 166] on button "Next" at bounding box center [361, 167] width 20 height 20
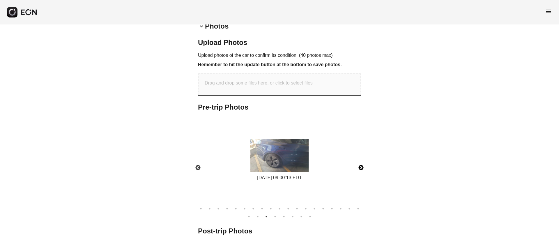
click at [360, 166] on button "Next" at bounding box center [361, 167] width 20 height 20
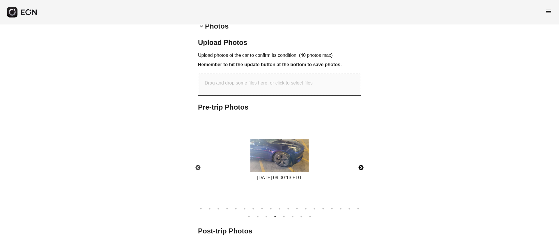
click at [360, 166] on button "Next" at bounding box center [361, 167] width 20 height 20
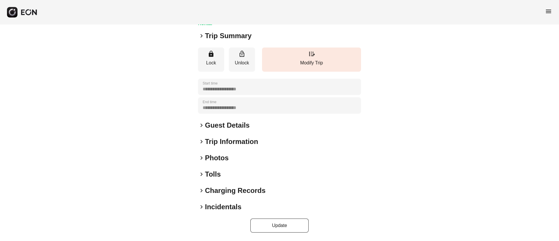
click at [254, 157] on div "keyboard_arrow_right Photos" at bounding box center [279, 157] width 163 height 9
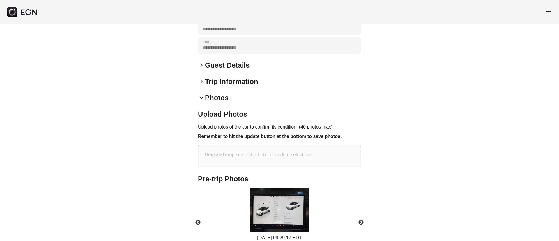
scroll to position [181, 0]
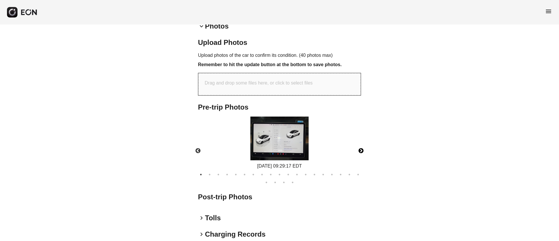
click at [359, 149] on button "Next" at bounding box center [361, 151] width 20 height 20
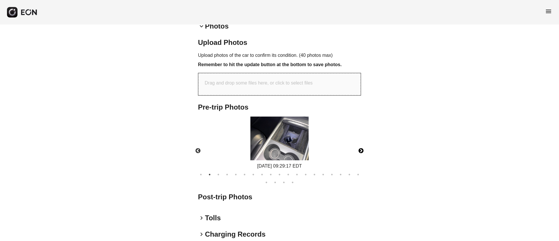
click at [281, 152] on img at bounding box center [279, 138] width 58 height 44
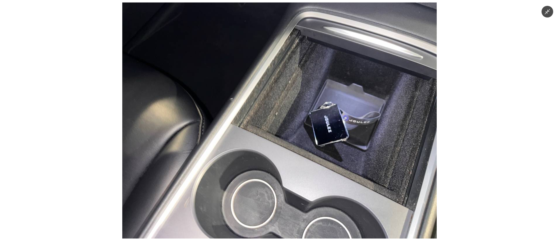
click at [322, 159] on img at bounding box center [279, 121] width 314 height 236
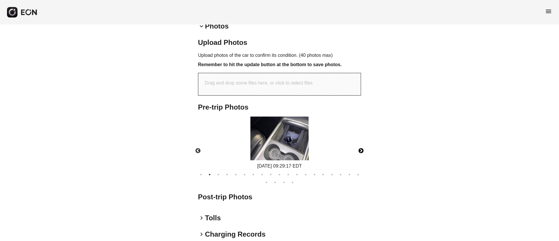
click at [306, 155] on img at bounding box center [279, 138] width 58 height 44
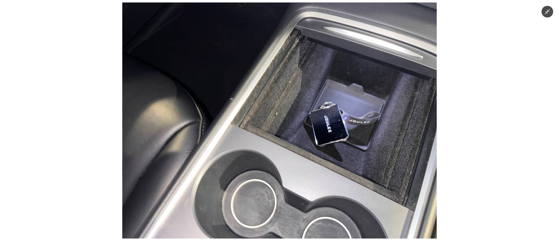
click at [306, 155] on img at bounding box center [279, 121] width 314 height 236
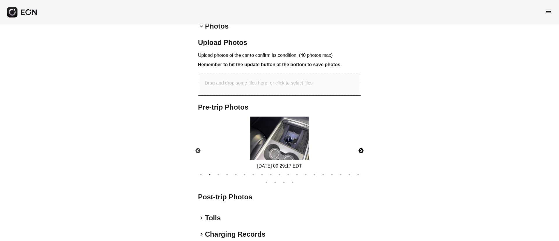
click at [361, 152] on button "Next" at bounding box center [361, 151] width 20 height 20
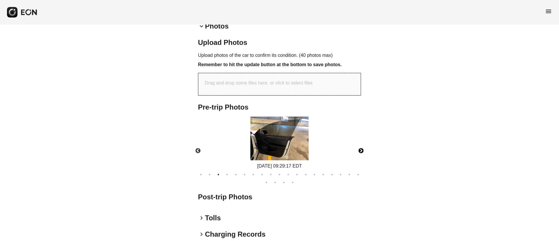
click at [361, 152] on button "Next" at bounding box center [361, 151] width 20 height 20
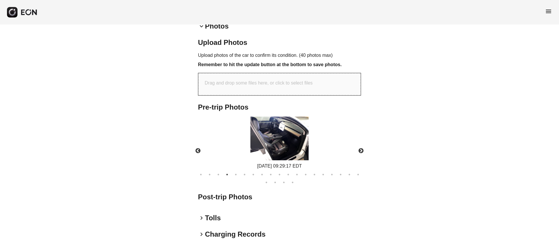
click at [313, 144] on div "[DATE] 09:29:17 EDT" at bounding box center [279, 142] width 173 height 53
click at [307, 145] on img at bounding box center [279, 138] width 58 height 44
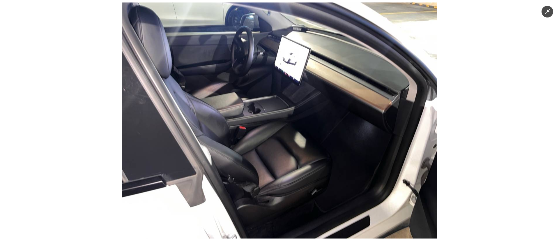
click at [305, 143] on img at bounding box center [279, 121] width 314 height 236
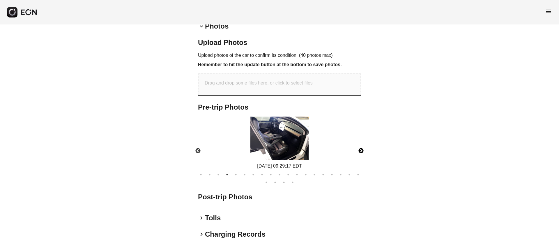
click at [363, 150] on button "Next" at bounding box center [361, 151] width 20 height 20
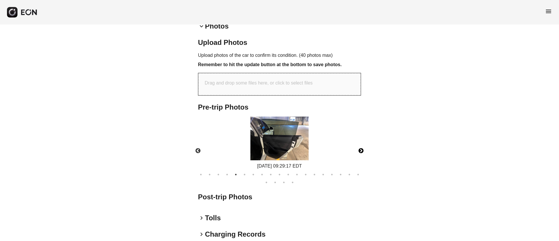
click at [363, 150] on button "Next" at bounding box center [361, 151] width 20 height 20
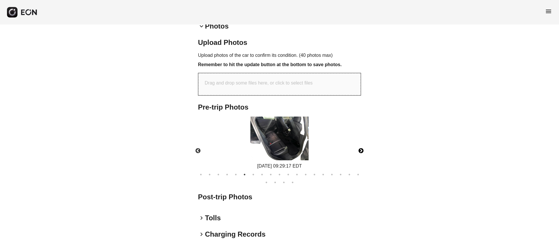
click at [271, 144] on img at bounding box center [279, 138] width 58 height 44
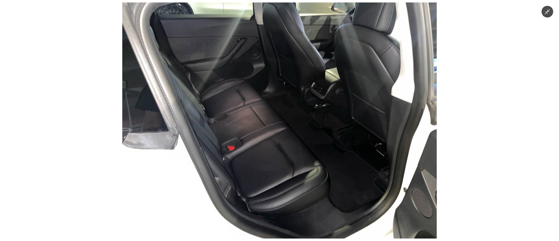
click at [271, 144] on img at bounding box center [279, 121] width 314 height 236
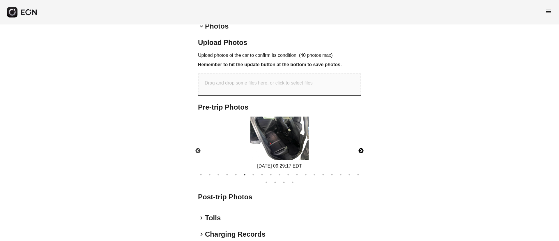
click at [364, 151] on button "Next" at bounding box center [361, 151] width 20 height 20
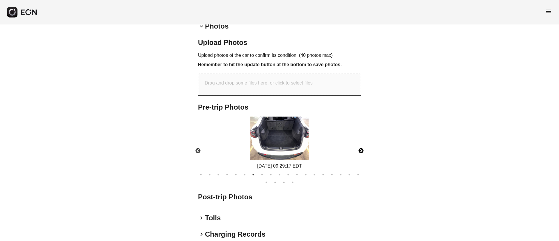
click at [306, 148] on img at bounding box center [279, 138] width 58 height 44
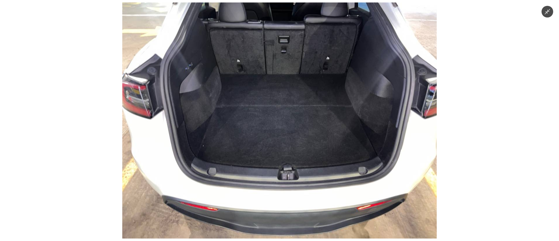
click at [306, 148] on img at bounding box center [279, 121] width 314 height 236
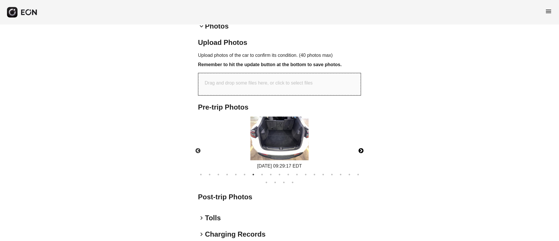
click at [363, 151] on button "Next" at bounding box center [361, 151] width 20 height 20
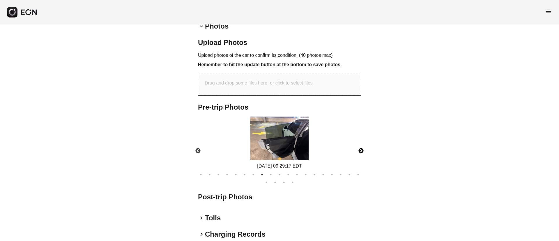
click at [363, 151] on button "Next" at bounding box center [361, 151] width 20 height 20
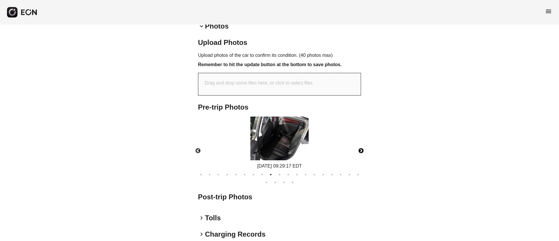
click at [363, 151] on button "Next" at bounding box center [361, 151] width 20 height 20
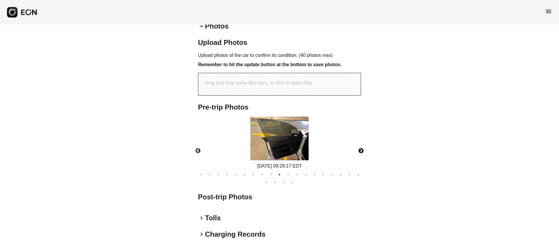
click at [363, 151] on button "Next" at bounding box center [361, 151] width 20 height 20
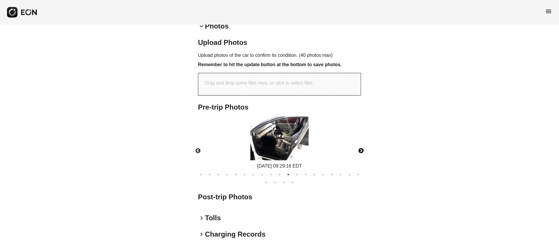
click at [363, 151] on button "Next" at bounding box center [361, 151] width 20 height 20
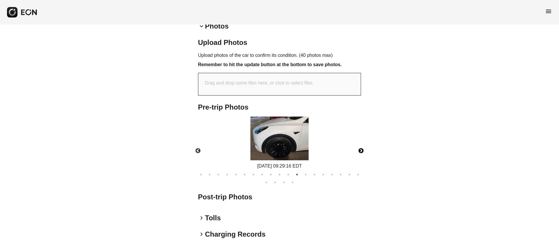
click at [277, 137] on img at bounding box center [279, 138] width 58 height 44
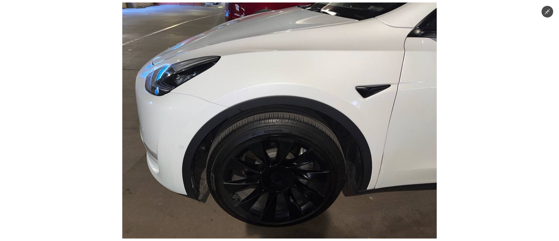
click at [277, 137] on img at bounding box center [279, 121] width 314 height 236
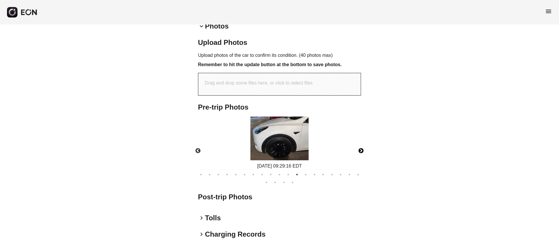
click at [362, 151] on button "Next" at bounding box center [361, 151] width 20 height 20
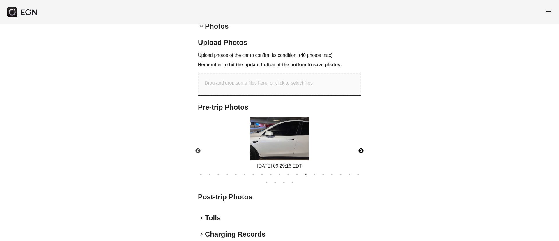
click at [362, 151] on button "Next" at bounding box center [361, 151] width 20 height 20
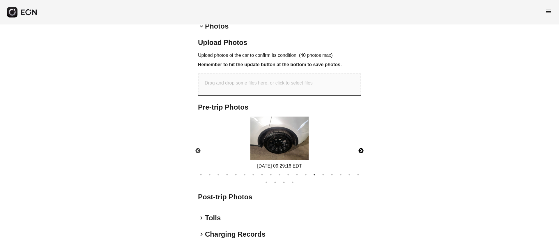
click at [272, 148] on img at bounding box center [279, 138] width 58 height 44
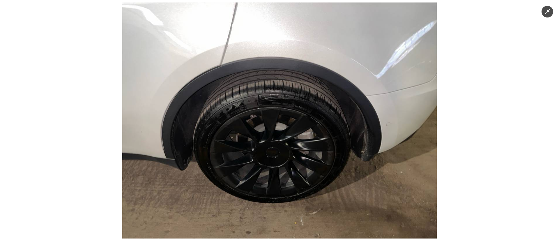
click at [272, 148] on img at bounding box center [279, 121] width 314 height 236
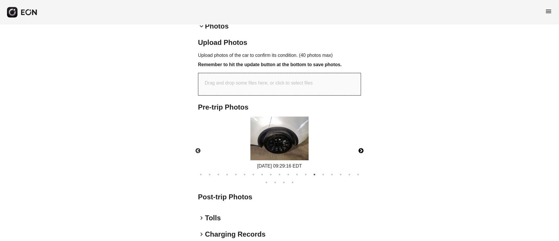
click at [364, 152] on button "Next" at bounding box center [361, 151] width 20 height 20
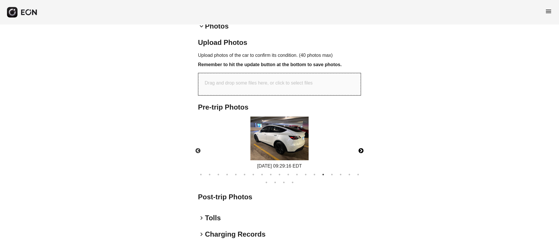
click at [296, 150] on img at bounding box center [279, 138] width 58 height 44
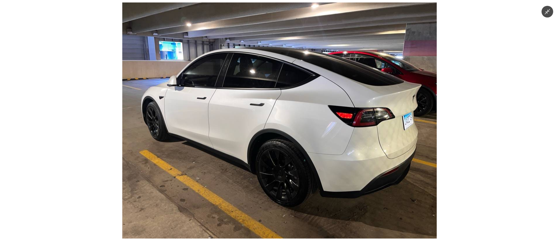
click at [301, 153] on img at bounding box center [279, 121] width 314 height 236
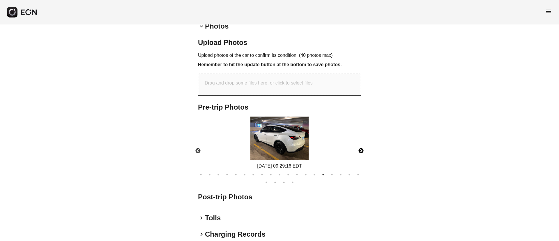
click at [359, 151] on button "Next" at bounding box center [361, 151] width 20 height 20
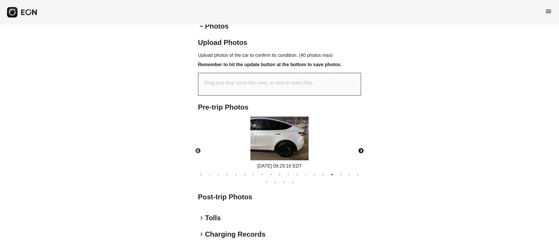
click at [306, 153] on img at bounding box center [279, 138] width 58 height 44
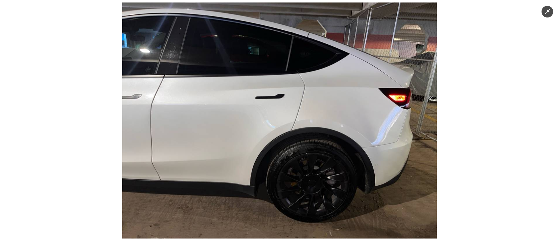
click at [306, 153] on img at bounding box center [279, 121] width 314 height 236
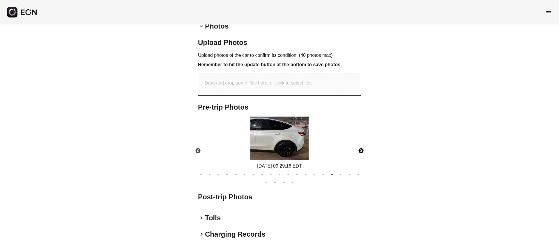
click at [361, 150] on button "Next" at bounding box center [361, 151] width 20 height 20
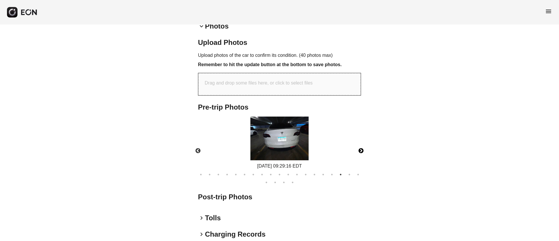
click at [289, 145] on img at bounding box center [279, 138] width 58 height 44
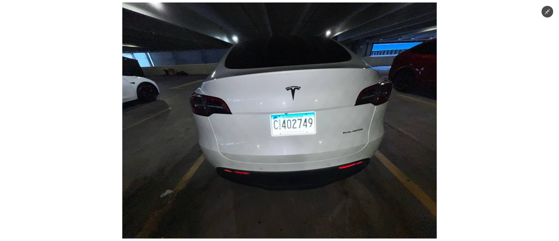
click at [364, 139] on img at bounding box center [279, 121] width 314 height 236
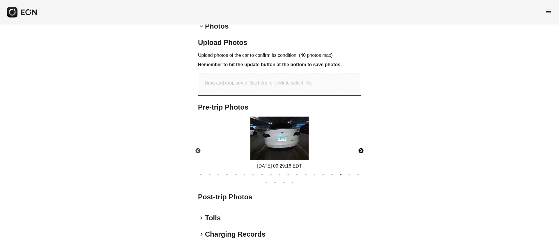
click at [363, 149] on button "Next" at bounding box center [361, 151] width 20 height 20
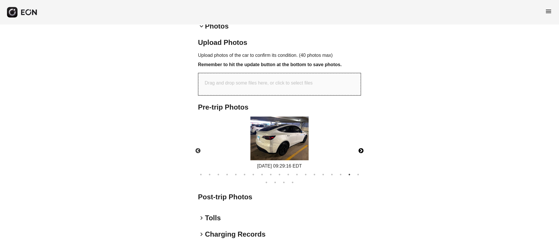
click at [361, 150] on button "Next" at bounding box center [361, 151] width 20 height 20
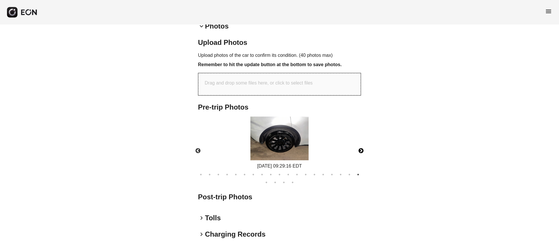
click at [361, 150] on button "Next" at bounding box center [361, 151] width 20 height 20
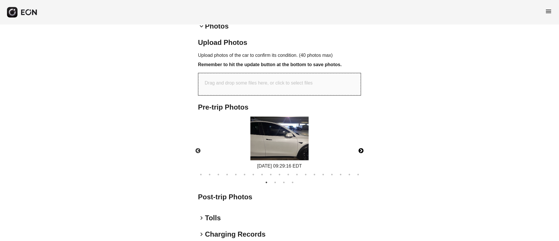
click at [361, 150] on button "Next" at bounding box center [361, 151] width 20 height 20
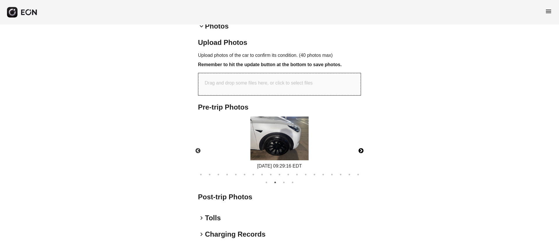
click at [361, 150] on button "Next" at bounding box center [361, 151] width 20 height 20
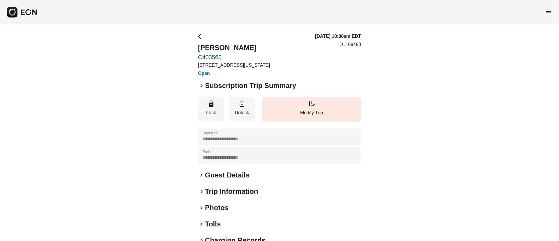
click at [250, 209] on div "keyboard_arrow_right Photos" at bounding box center [279, 207] width 163 height 9
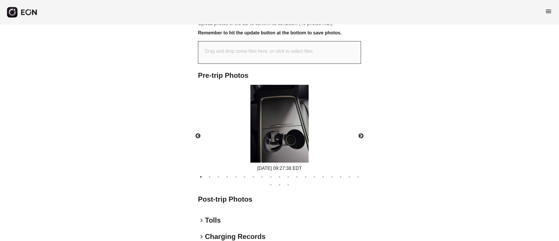
scroll to position [259, 0]
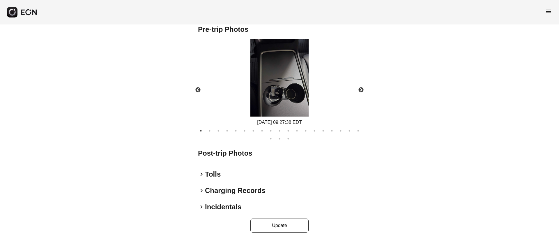
click at [286, 102] on img at bounding box center [279, 78] width 58 height 78
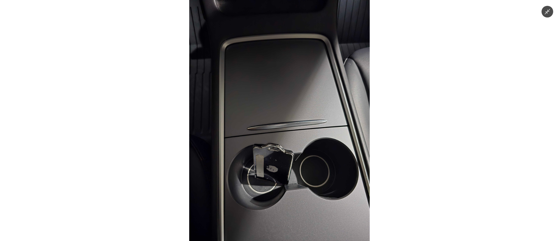
click at [286, 102] on img at bounding box center [279, 120] width 180 height 241
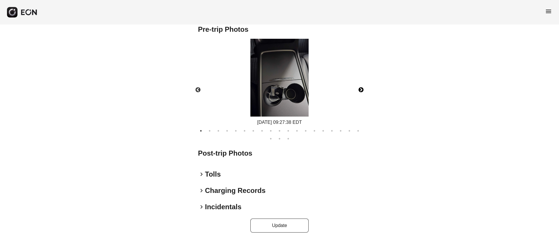
click at [361, 89] on button "Next" at bounding box center [361, 90] width 20 height 20
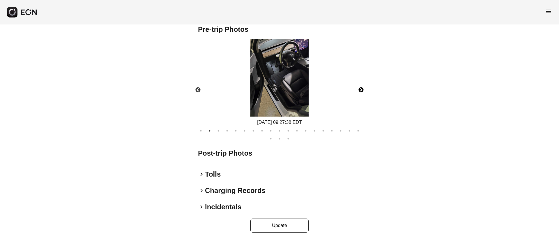
click at [361, 89] on button "Next" at bounding box center [361, 90] width 20 height 20
